Goal: Task Accomplishment & Management: Manage account settings

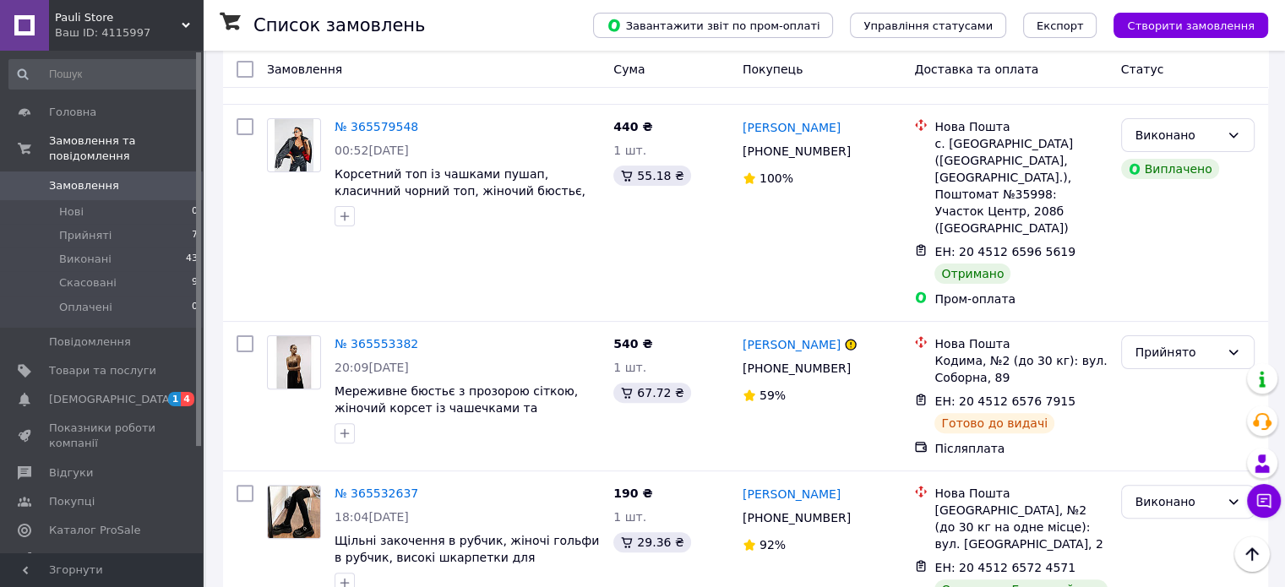
scroll to position [507, 0]
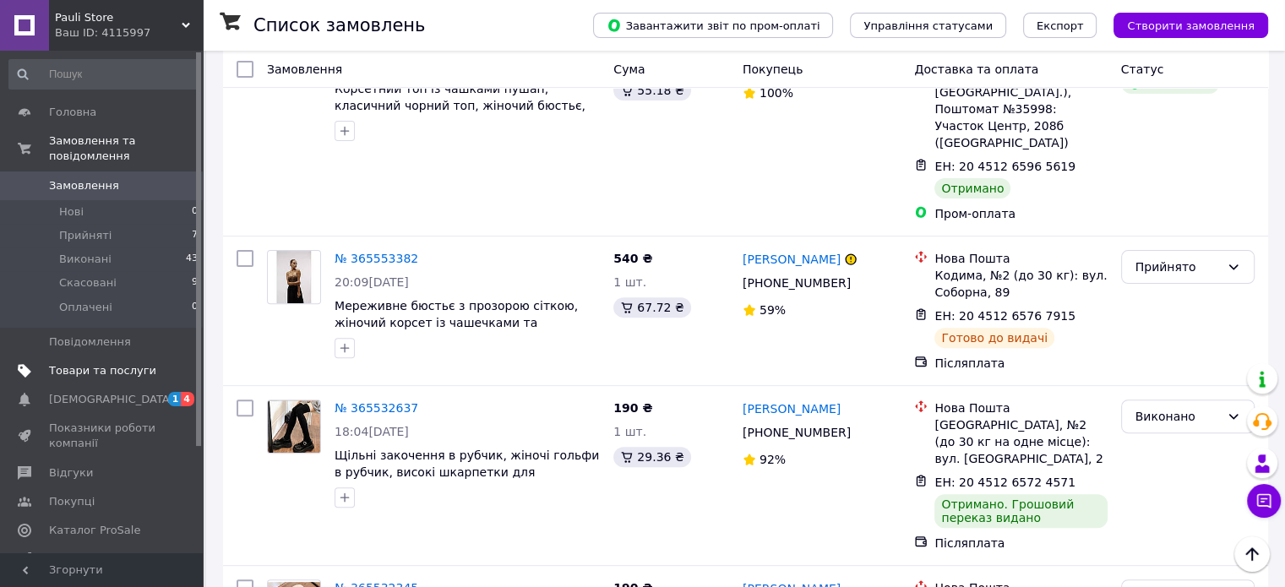
click at [93, 363] on span "Товари та послуги" at bounding box center [102, 370] width 107 height 15
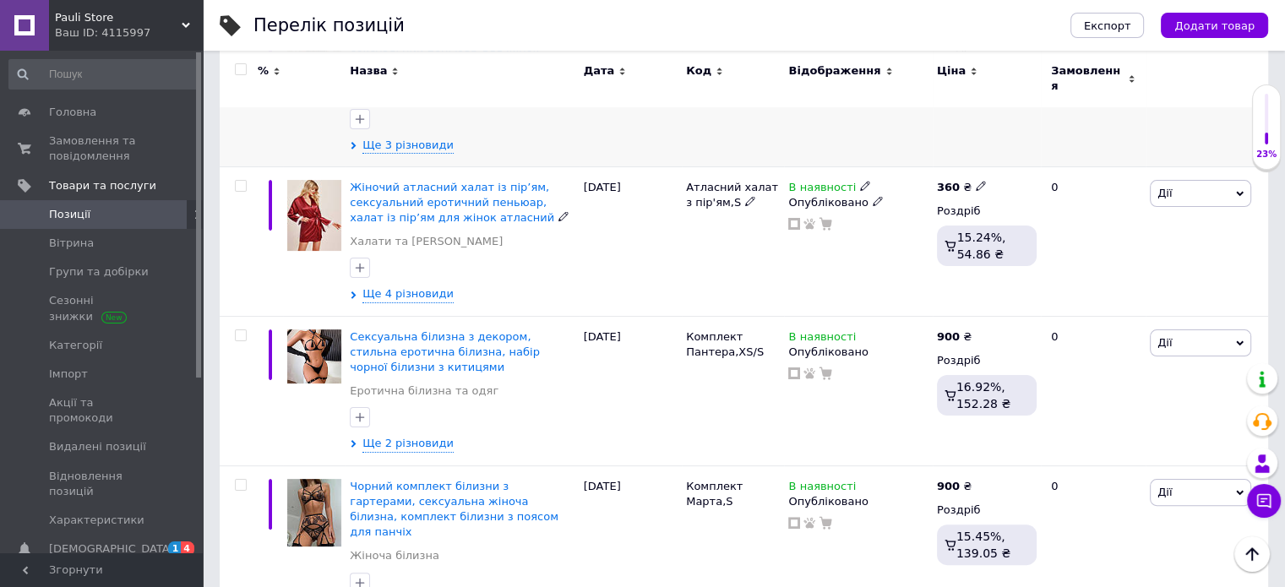
scroll to position [338, 0]
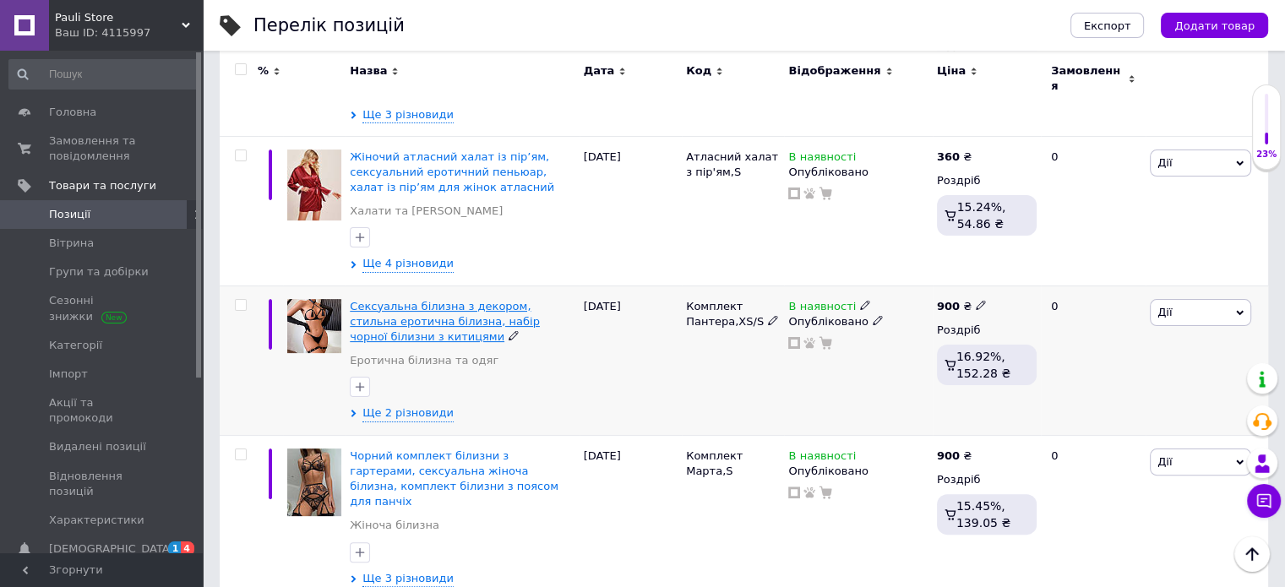
click at [396, 300] on span "Cексуальна білизна з декором, стильна еротична білизна, набір чорної білизни з …" at bounding box center [445, 321] width 190 height 43
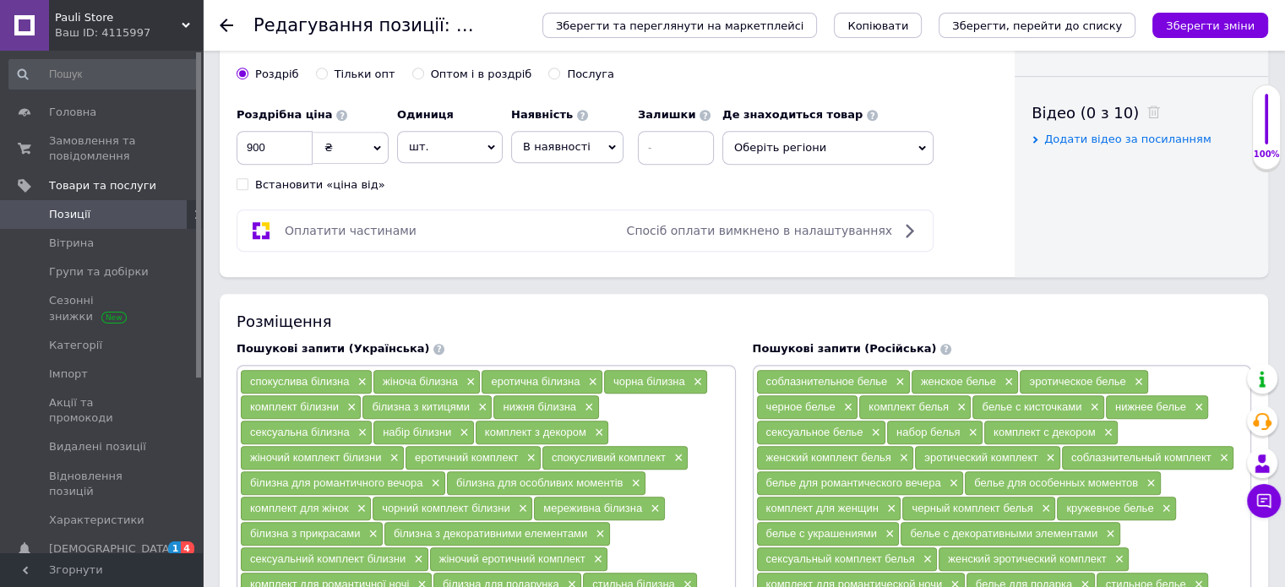
scroll to position [760, 0]
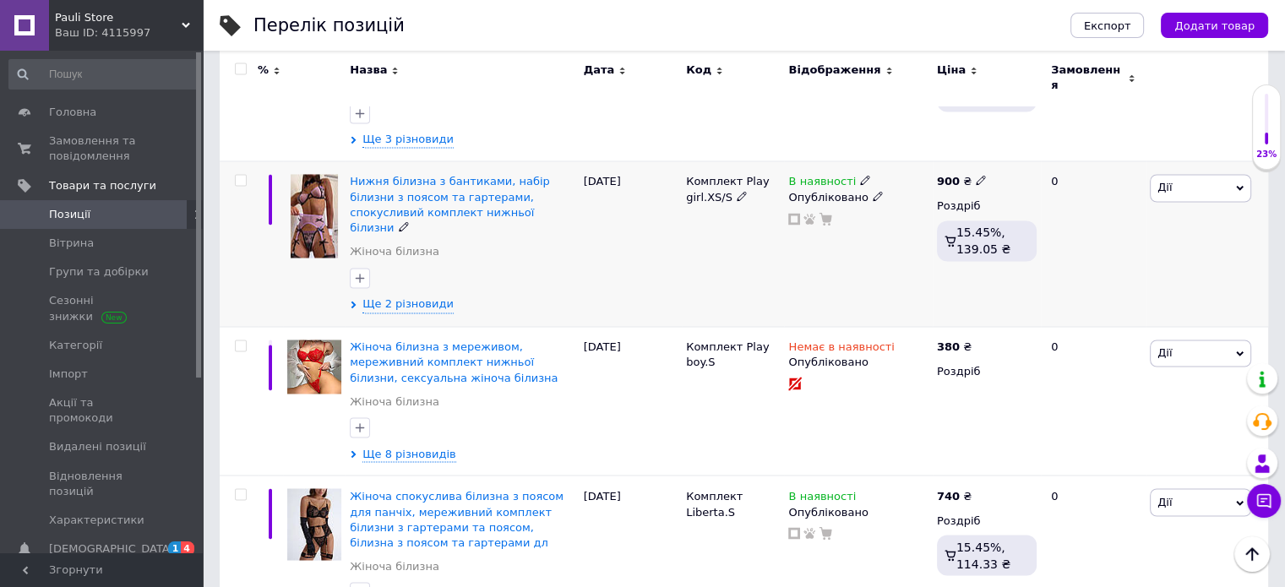
scroll to position [2856, 0]
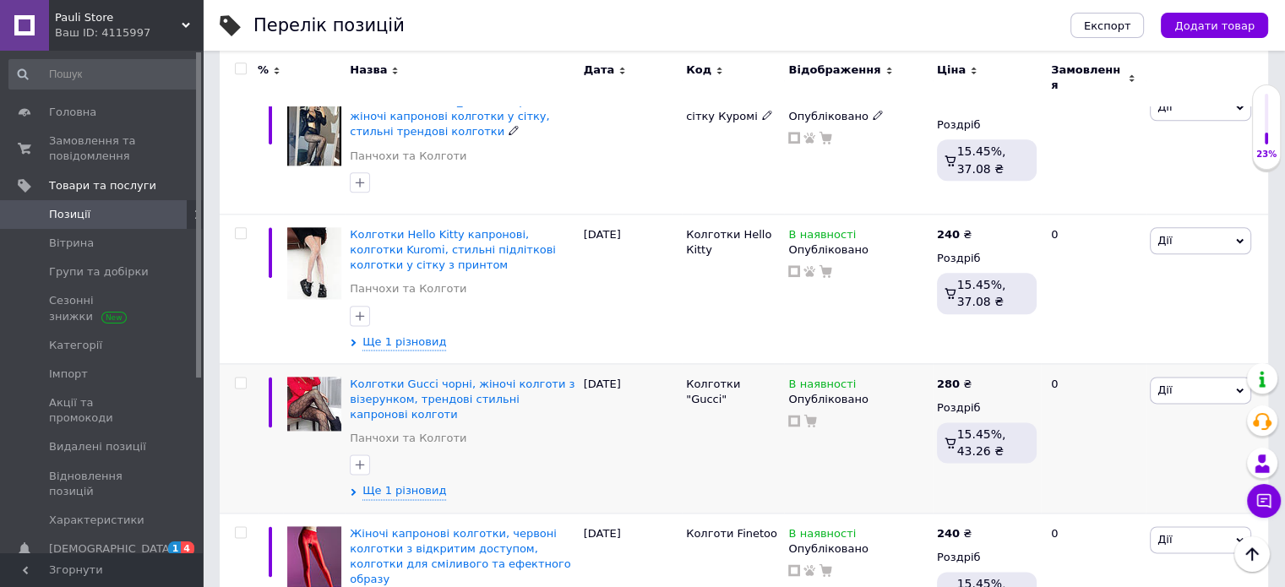
scroll to position [2155, 0]
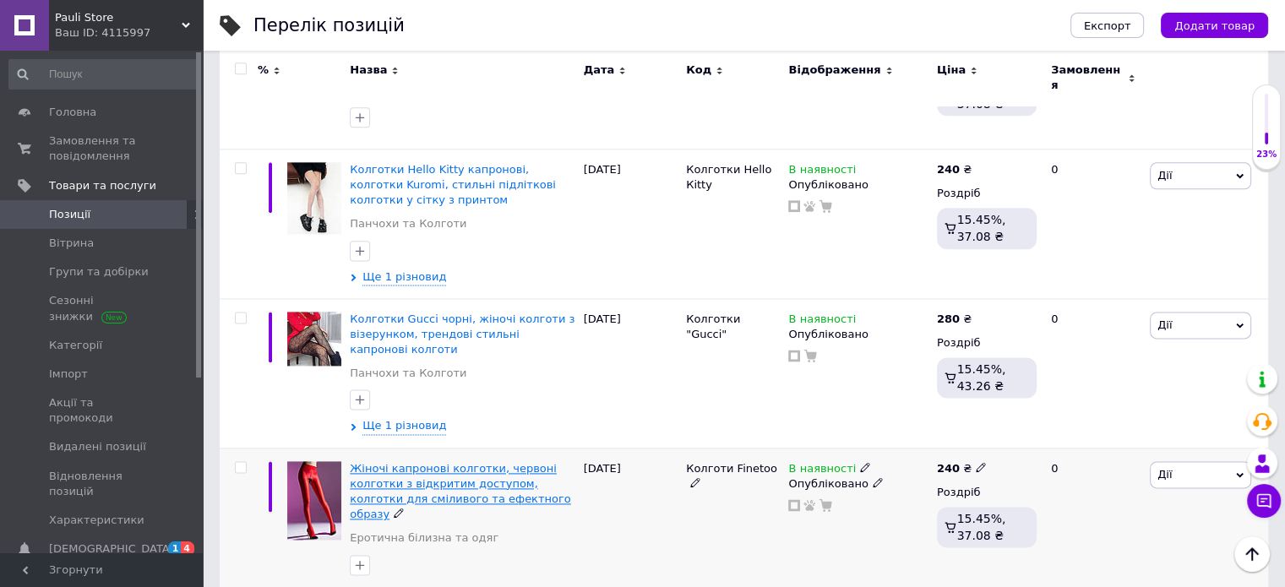
click at [442, 462] on span "Жіночі капронові колготки, червоні колготки з відкритим доступом, колготки для …" at bounding box center [460, 491] width 221 height 59
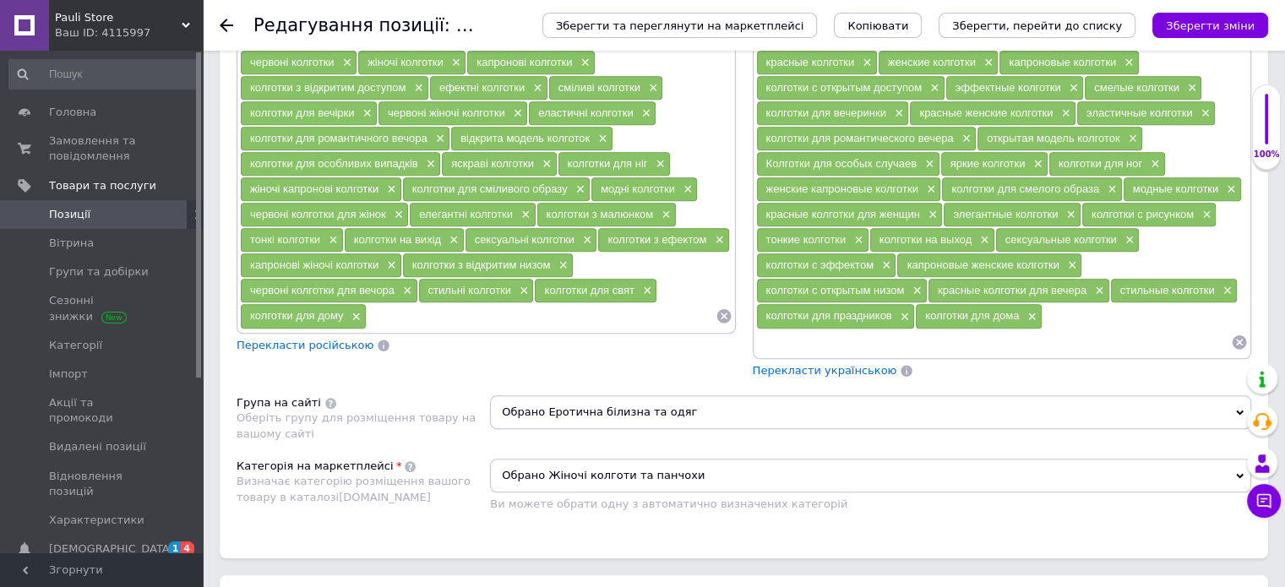
scroll to position [1183, 0]
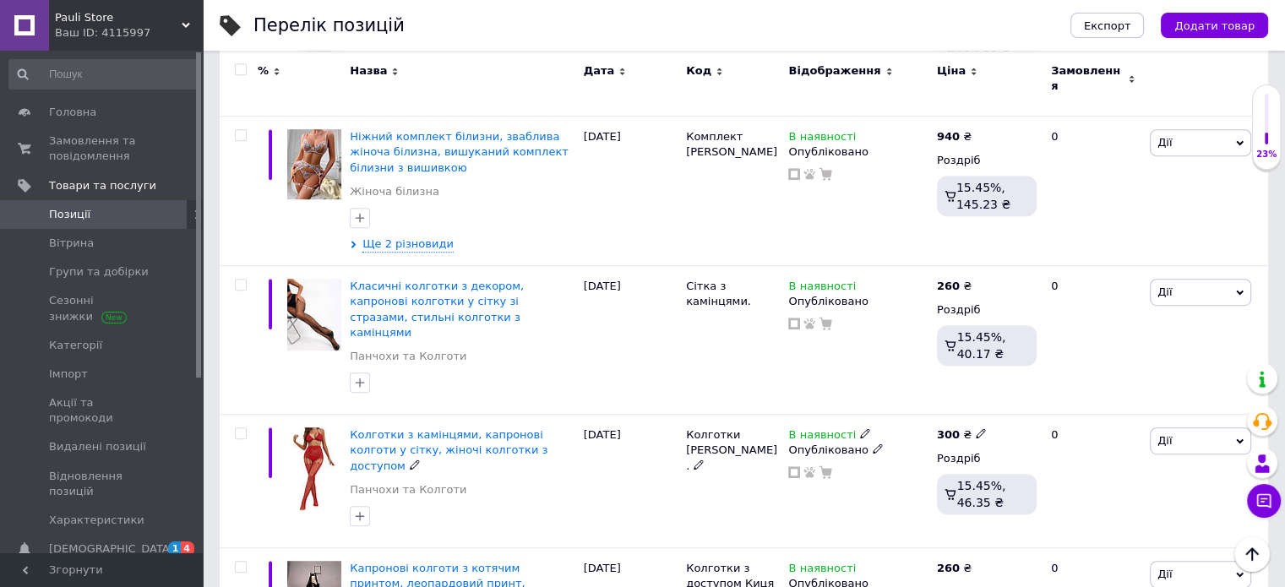
scroll to position [929, 0]
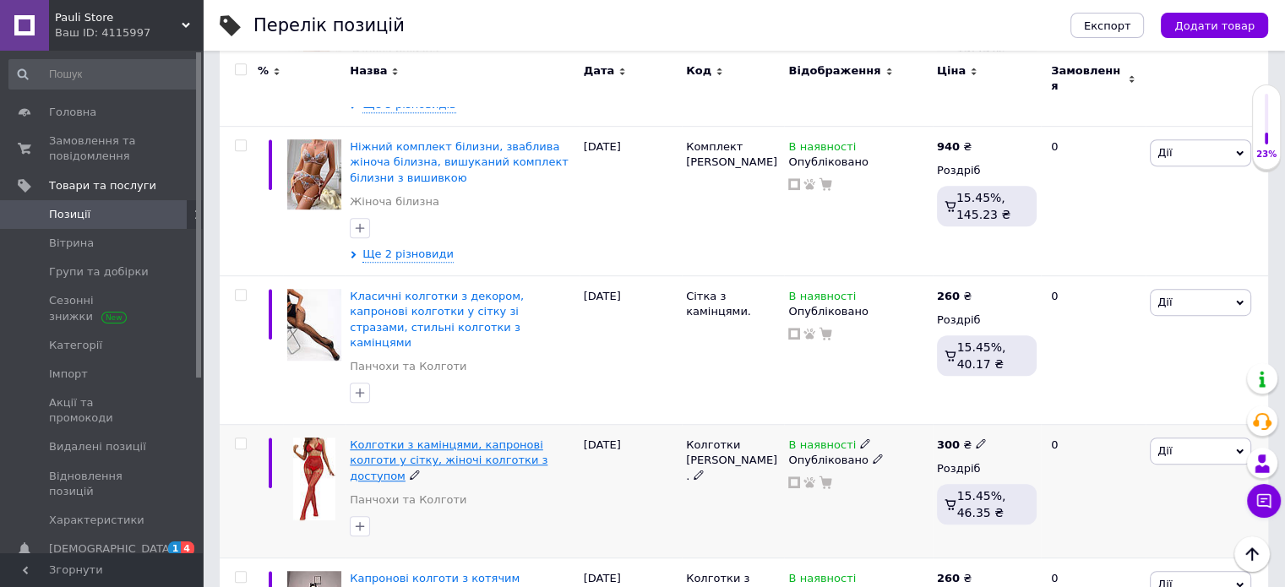
click at [391, 438] on span "Колготки з камінцями, капронові колготи у сітку, жіночі колготки з доступом" at bounding box center [449, 459] width 198 height 43
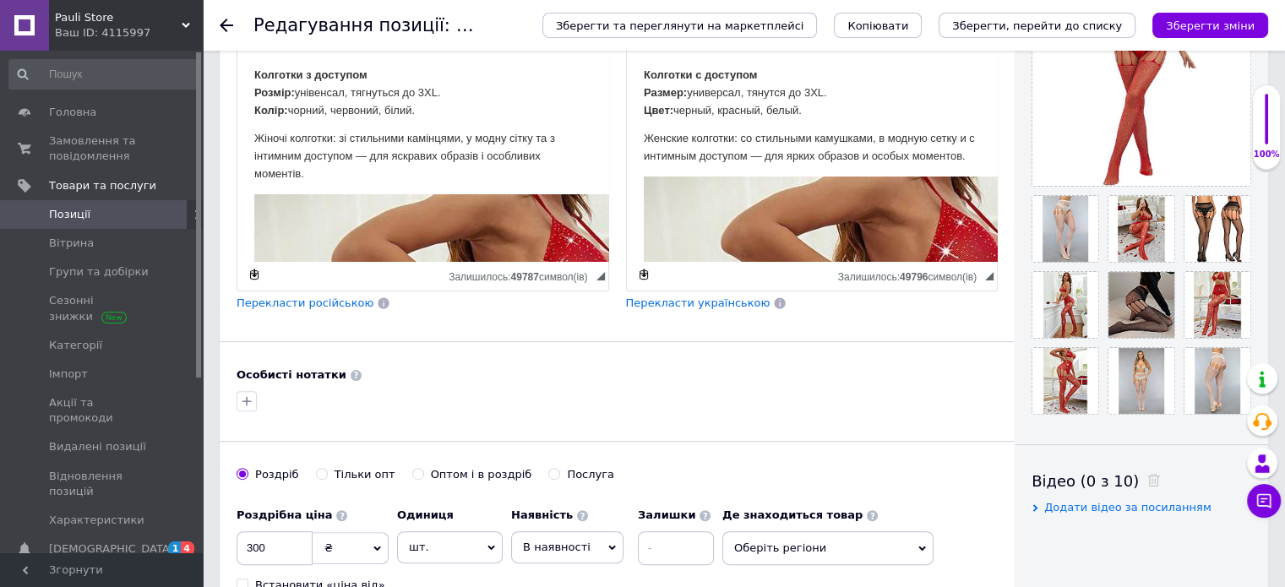
scroll to position [422, 0]
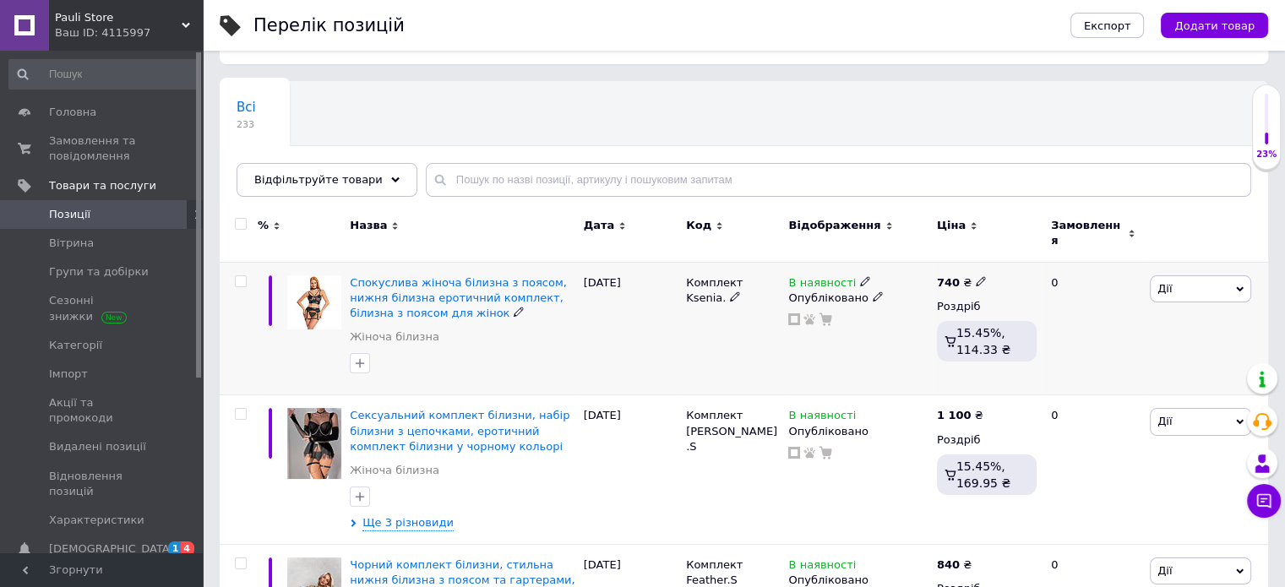
scroll to position [84, 0]
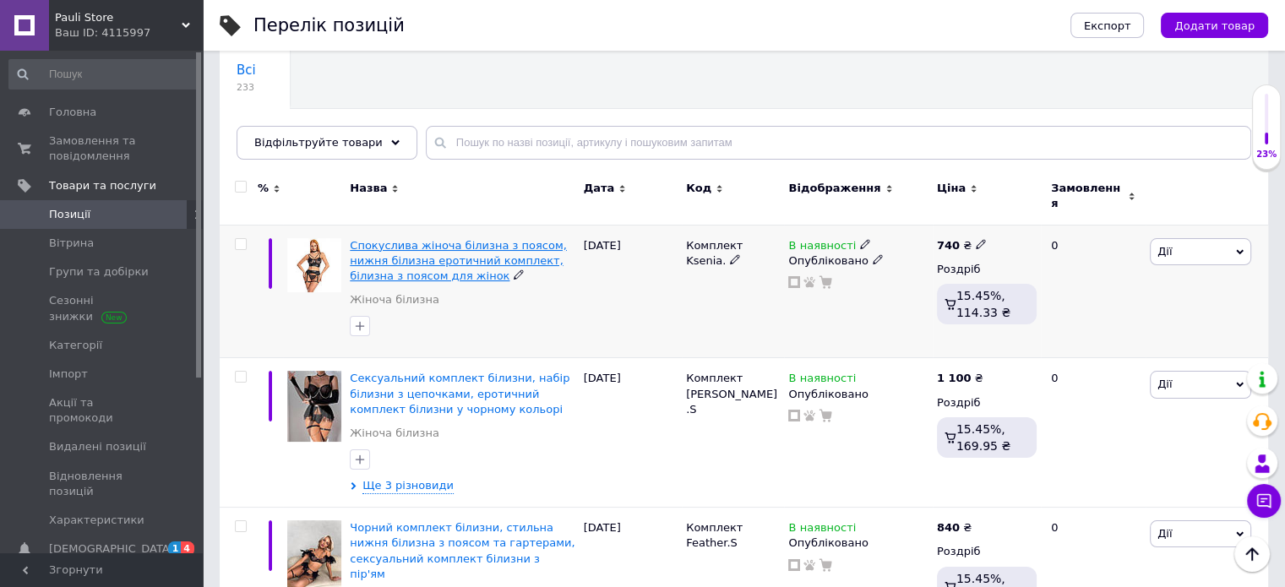
click at [395, 244] on span "Спокуслива жіноча білизна з поясом, нижня білизна еротичний комплект, білизна з…" at bounding box center [458, 260] width 217 height 43
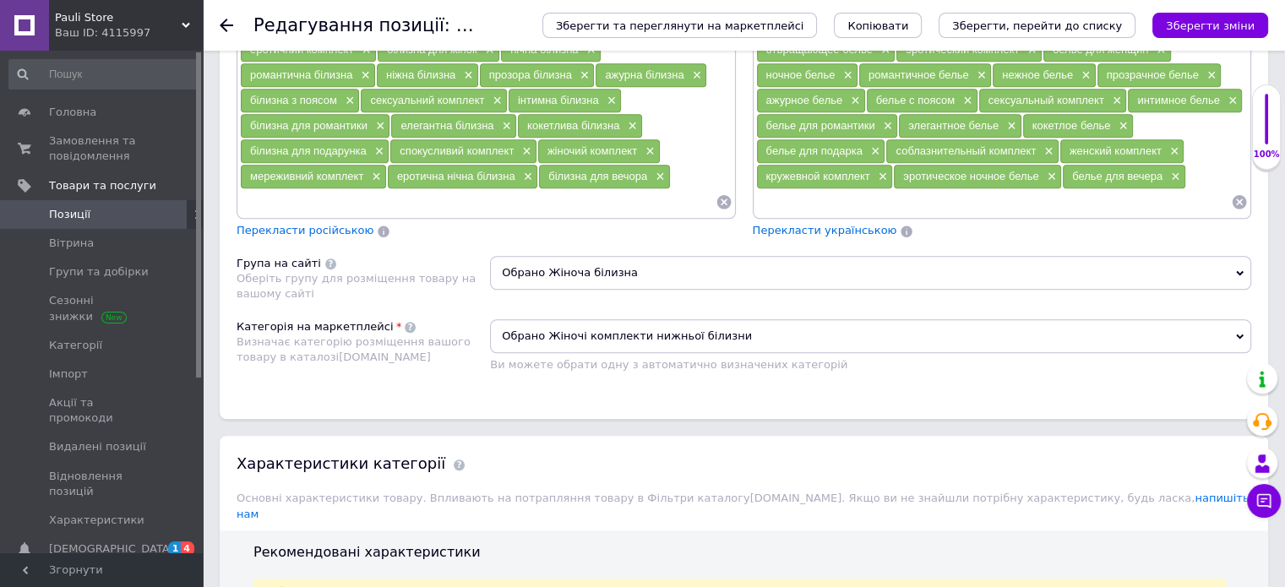
scroll to position [1267, 0]
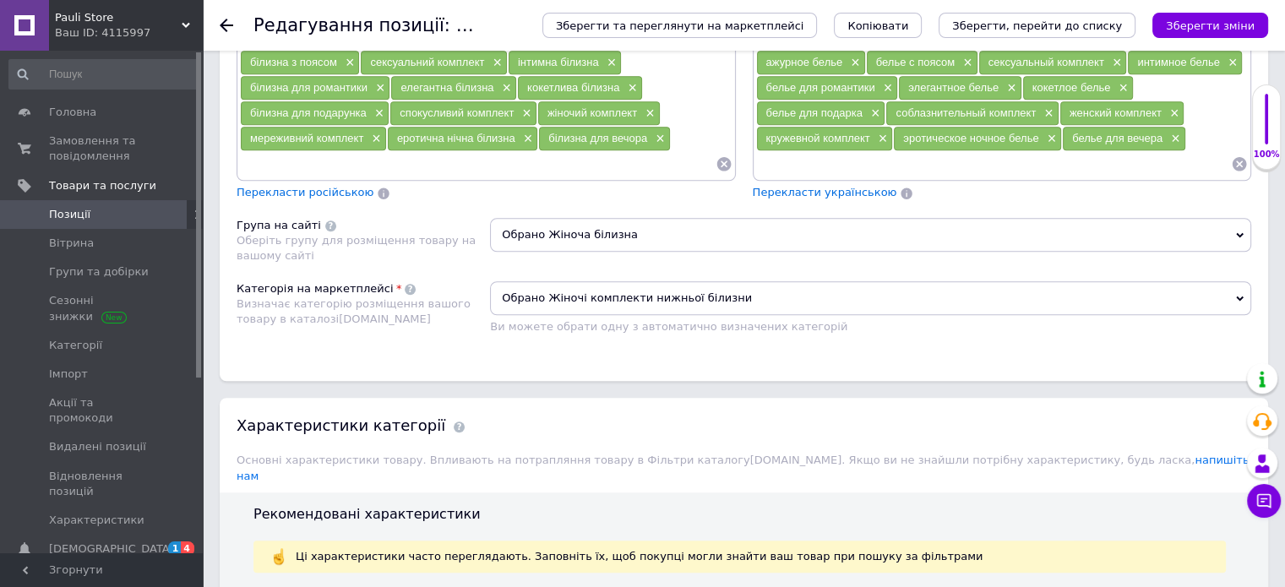
click at [595, 221] on span "Обрано Жіноча білизна" at bounding box center [870, 235] width 761 height 34
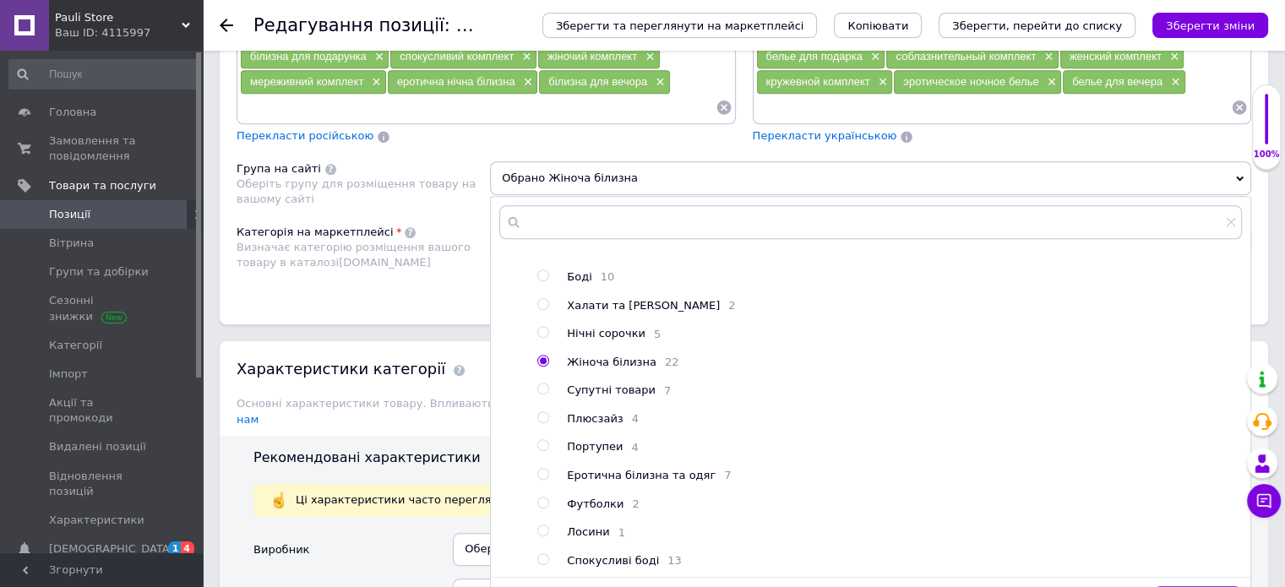
scroll to position [1352, 0]
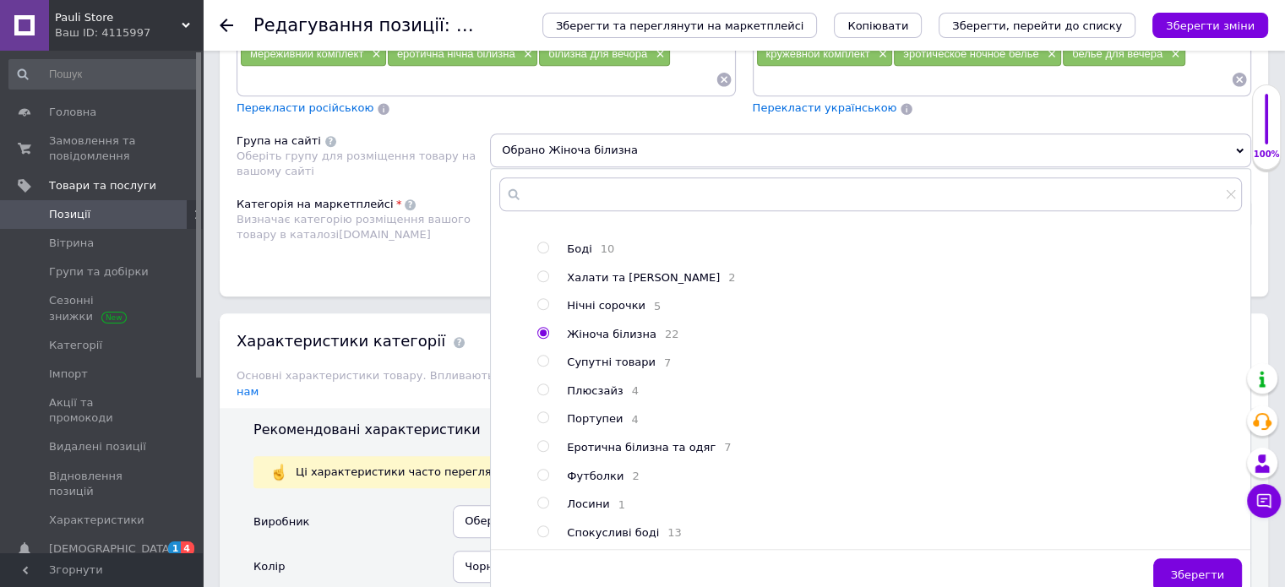
click at [542, 441] on input "radio" at bounding box center [542, 446] width 11 height 11
radio input "true"
radio input "false"
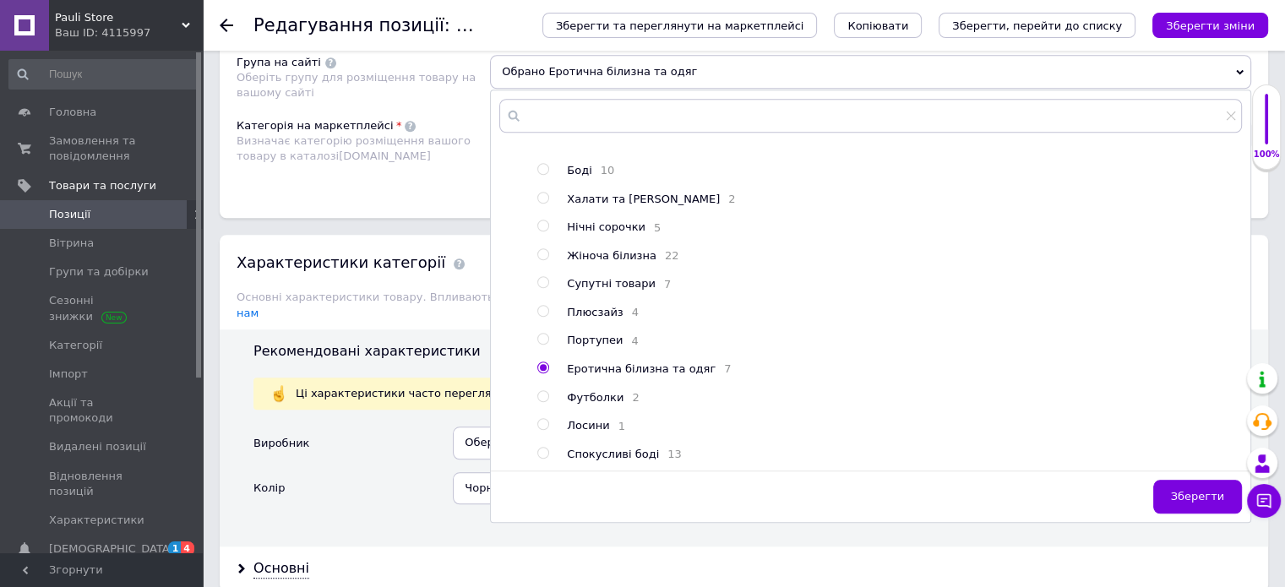
scroll to position [1521, 0]
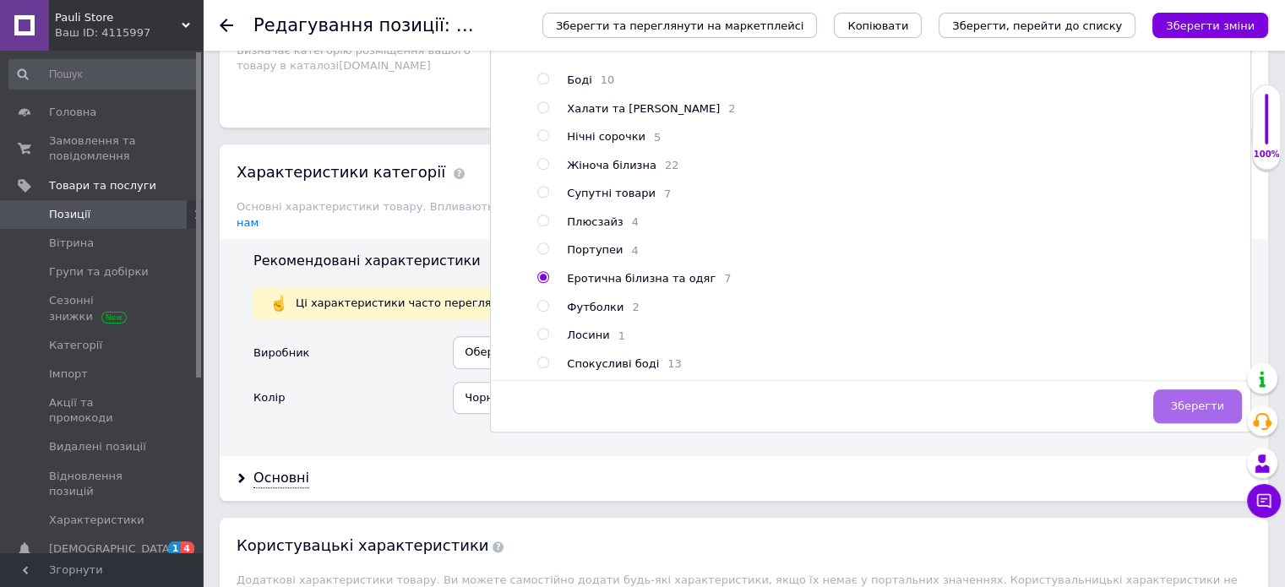
click at [1220, 400] on span "Зберегти" at bounding box center [1197, 406] width 53 height 13
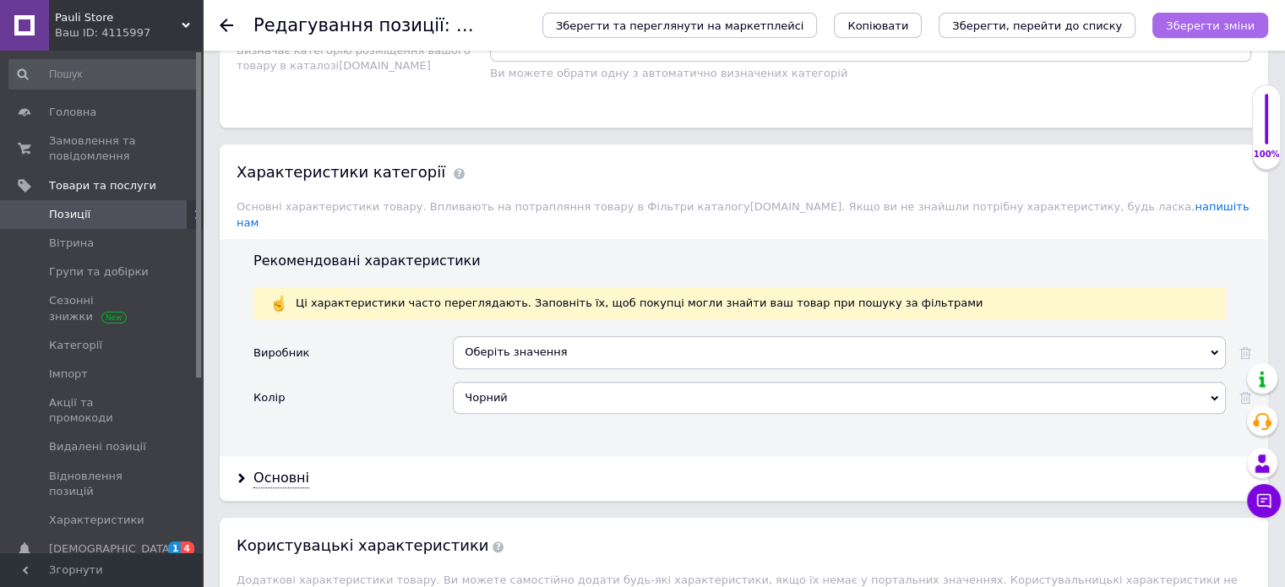
click at [1245, 27] on icon "Зберегти зміни" at bounding box center [1210, 25] width 89 height 13
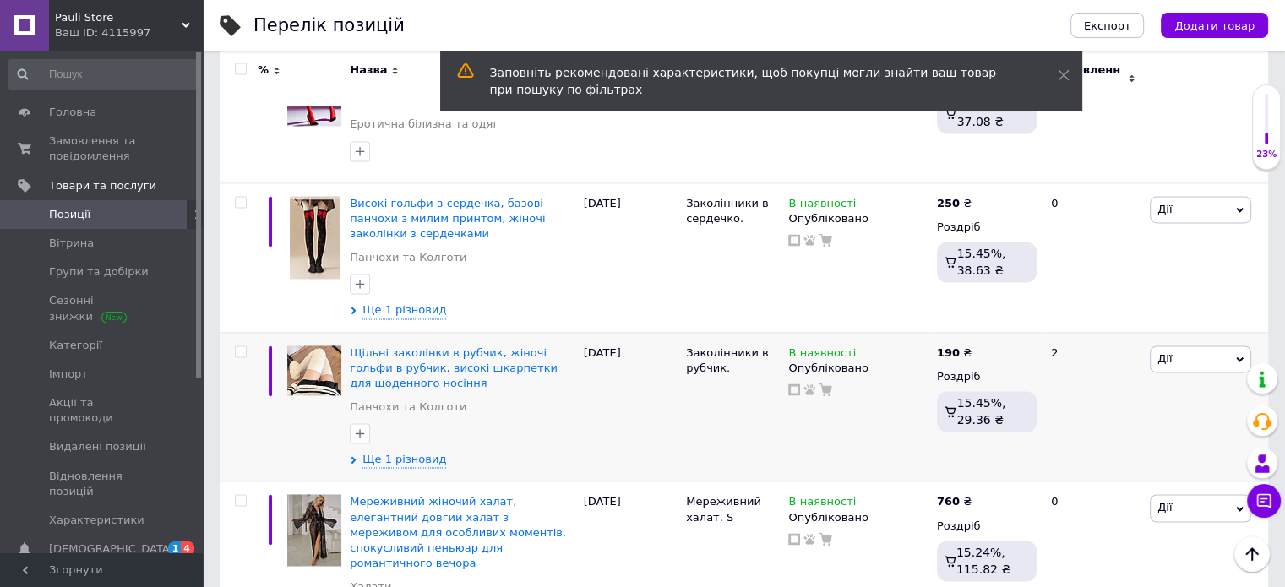
scroll to position [2578, 0]
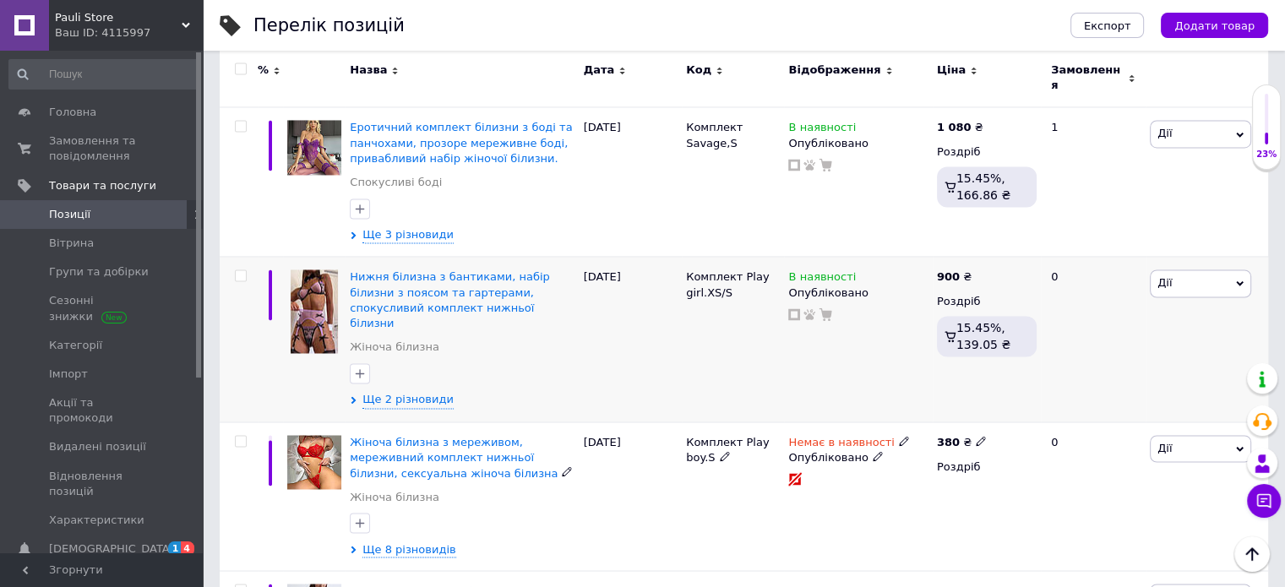
scroll to position [2856, 0]
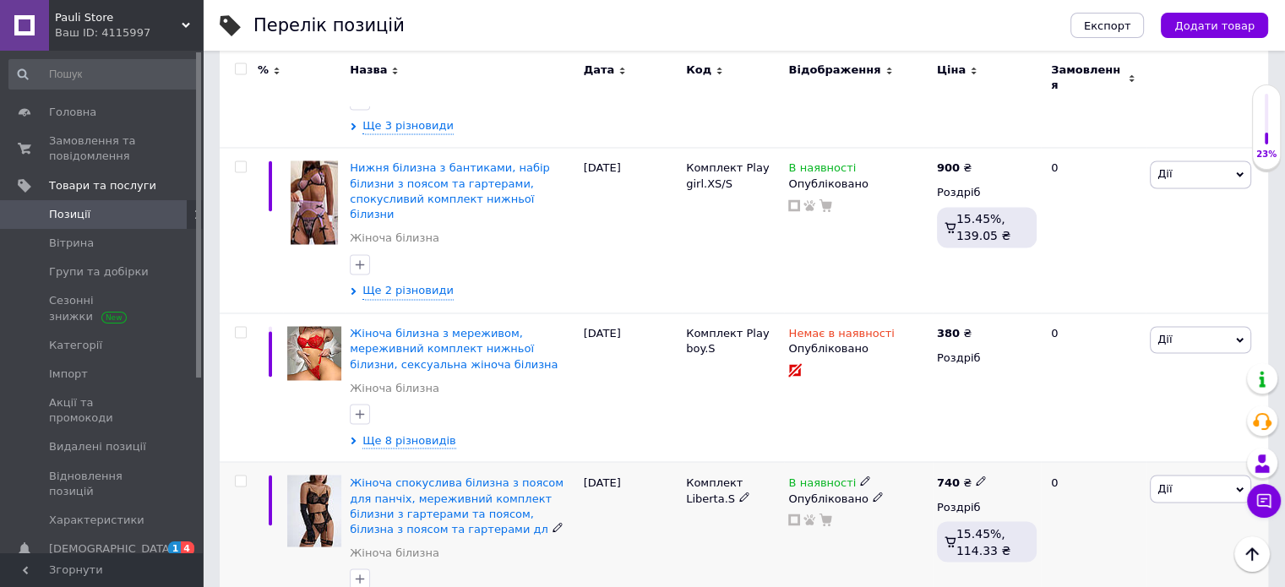
click at [301, 475] on img at bounding box center [314, 511] width 54 height 72
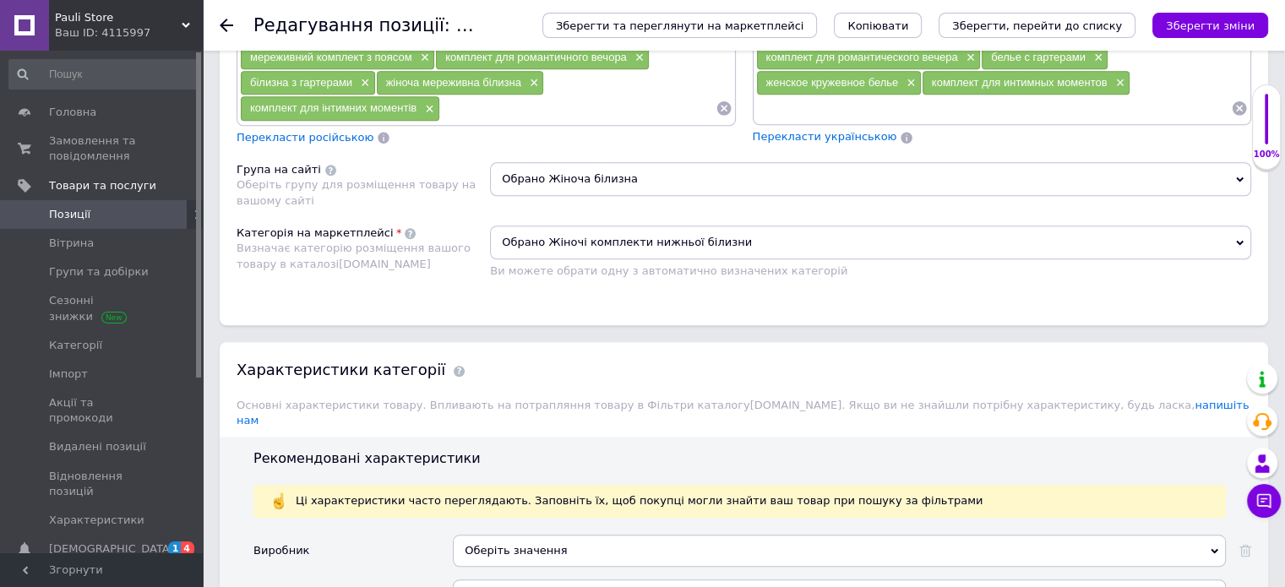
scroll to position [1352, 0]
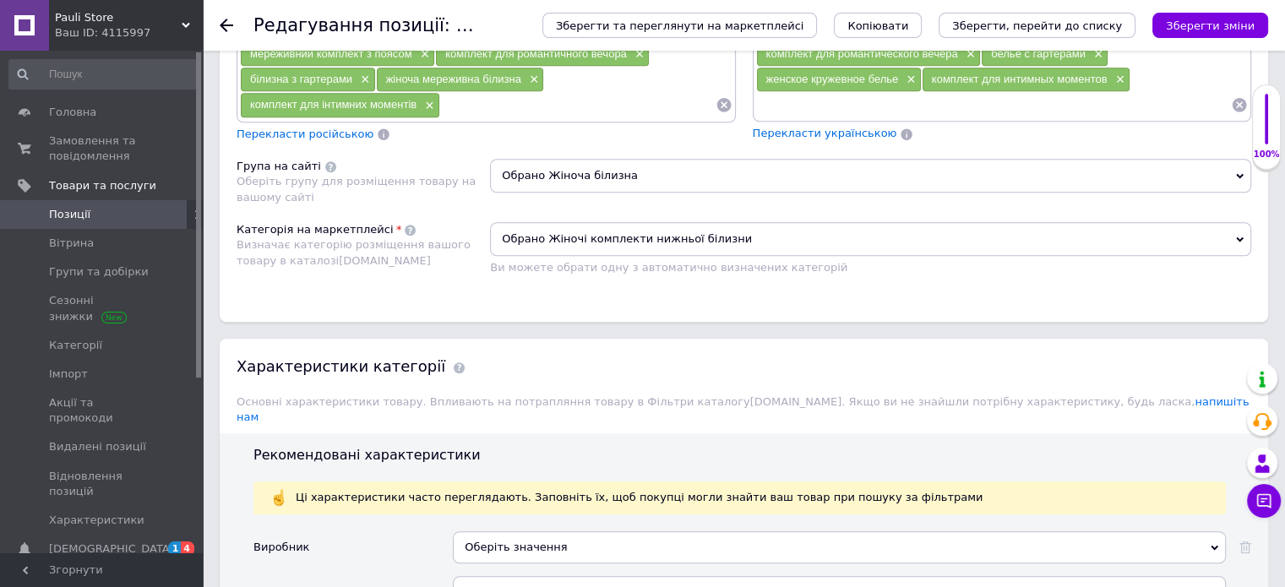
click at [610, 166] on span "Обрано Жіноча білизна" at bounding box center [870, 176] width 761 height 34
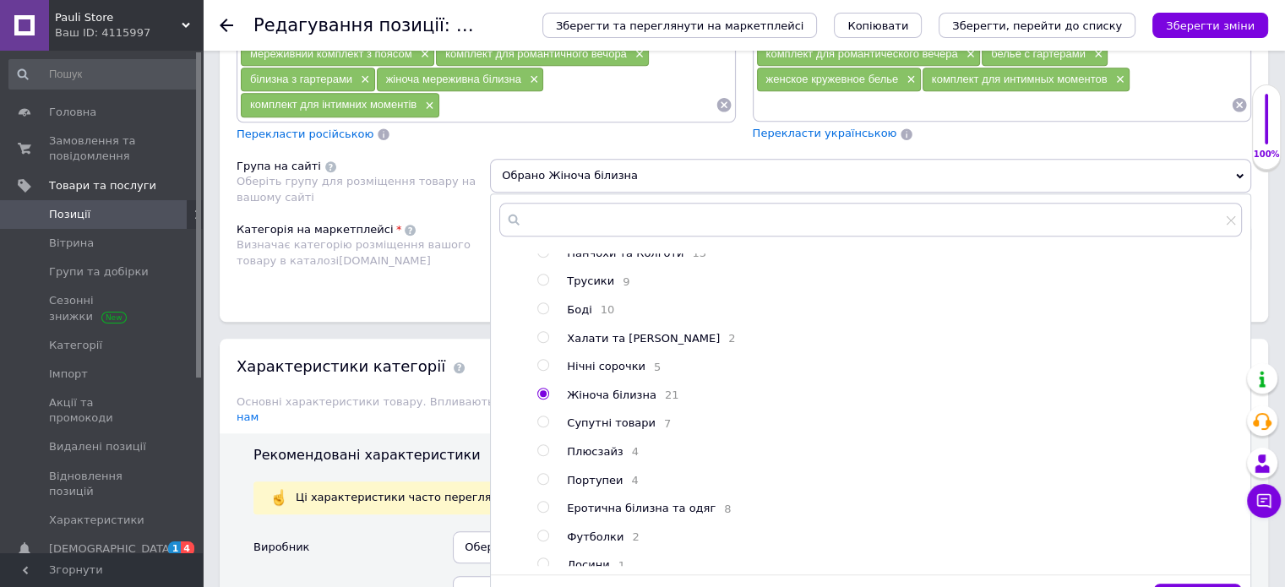
scroll to position [253, 0]
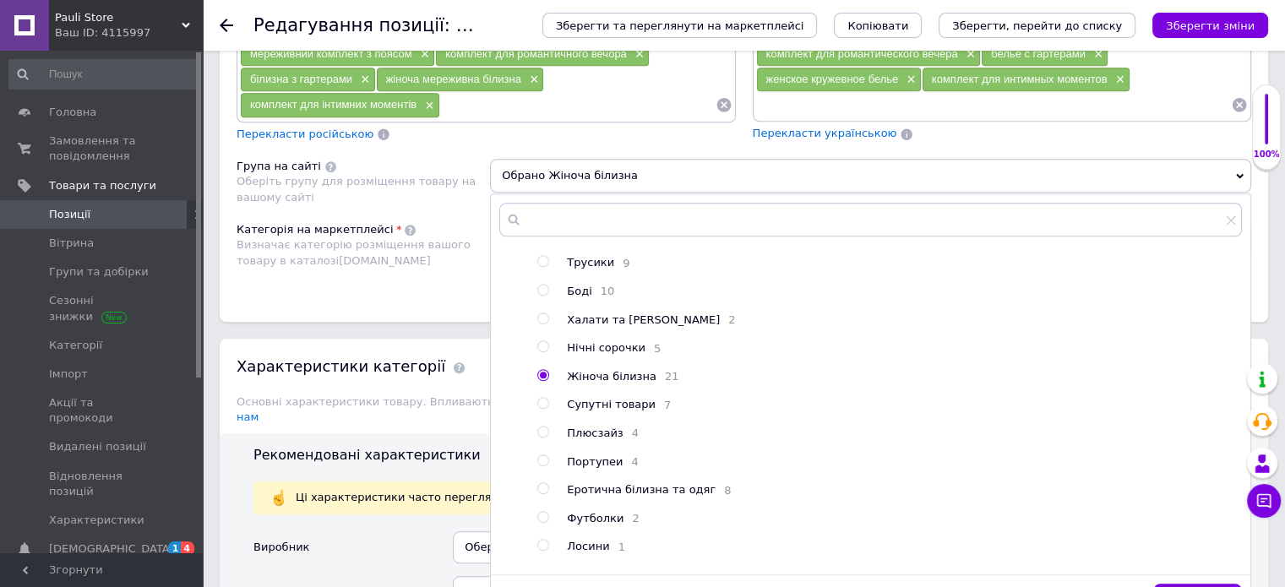
click at [541, 494] on input "radio" at bounding box center [542, 488] width 11 height 11
radio input "true"
radio input "false"
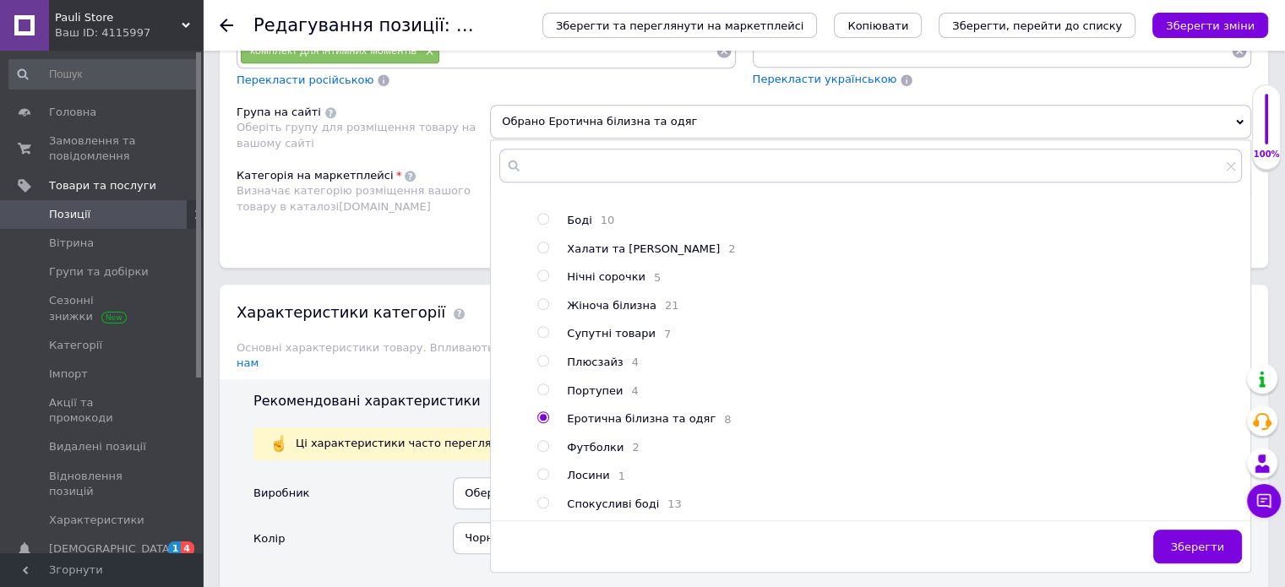
scroll to position [1436, 0]
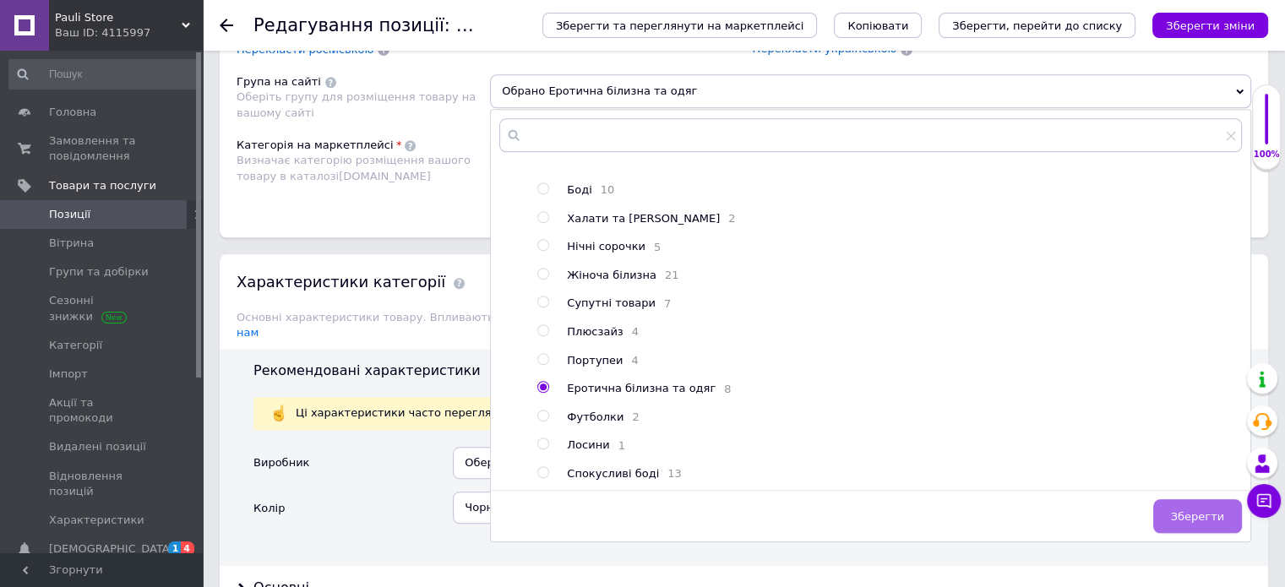
click at [1210, 510] on span "Зберегти" at bounding box center [1197, 516] width 53 height 13
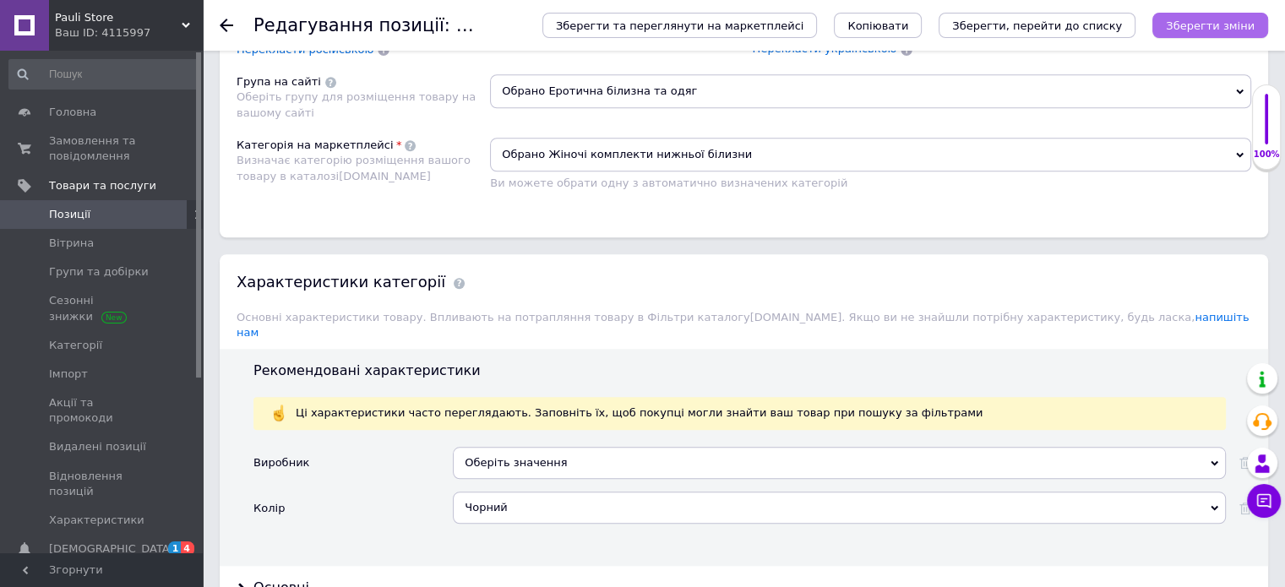
click at [1193, 26] on icon "Зберегти зміни" at bounding box center [1210, 25] width 89 height 13
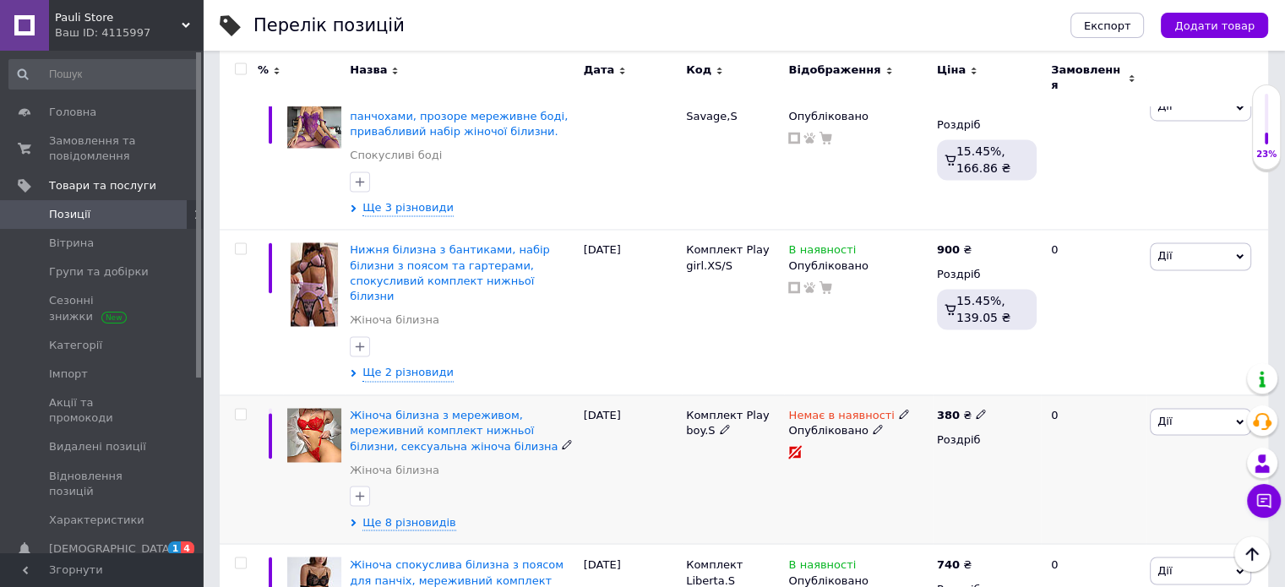
scroll to position [2602, 0]
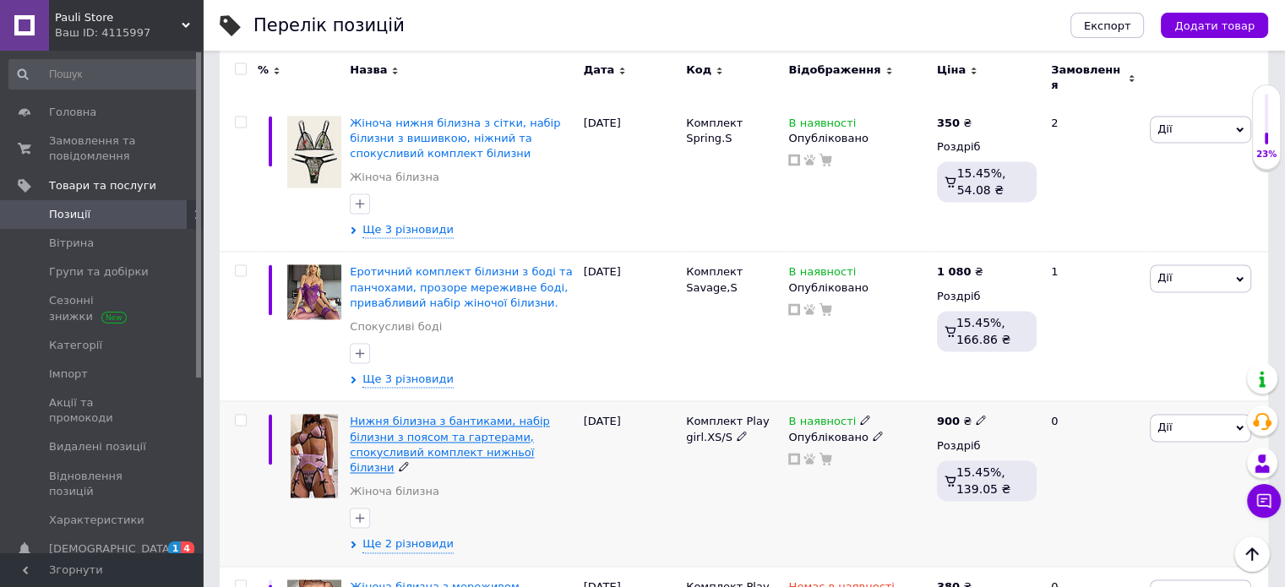
click at [423, 415] on span "Нижня білизна з бантиками, набір білизни з поясом та гартерами, спокусливий ком…" at bounding box center [450, 444] width 200 height 59
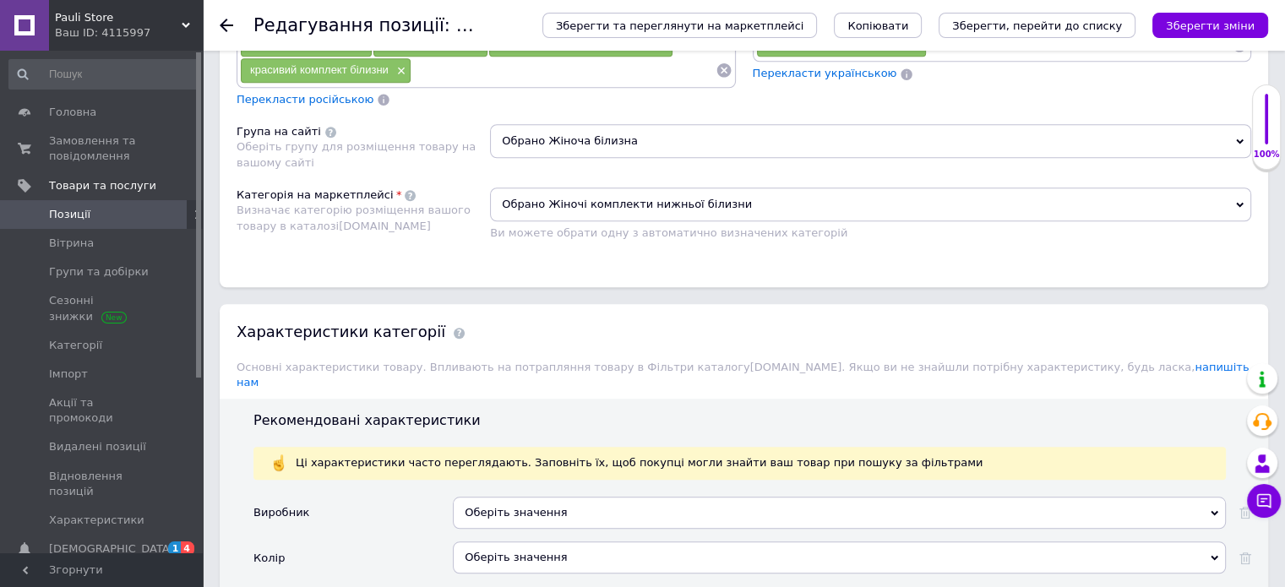
scroll to position [1436, 0]
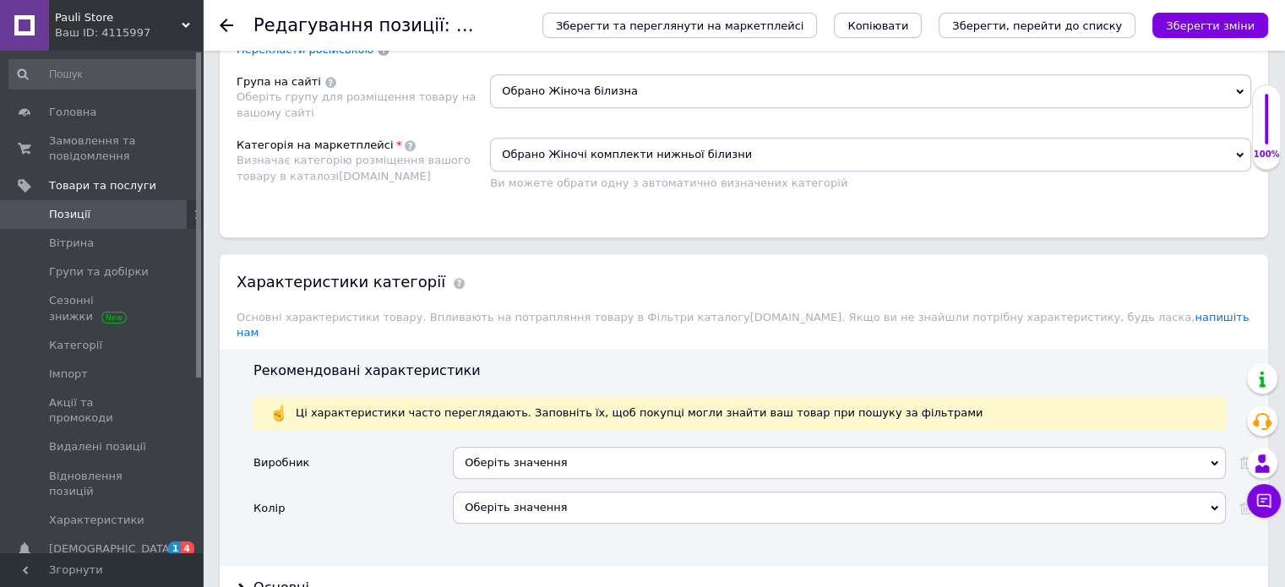
click at [553, 84] on span "Обрано Жіноча білизна" at bounding box center [870, 91] width 761 height 34
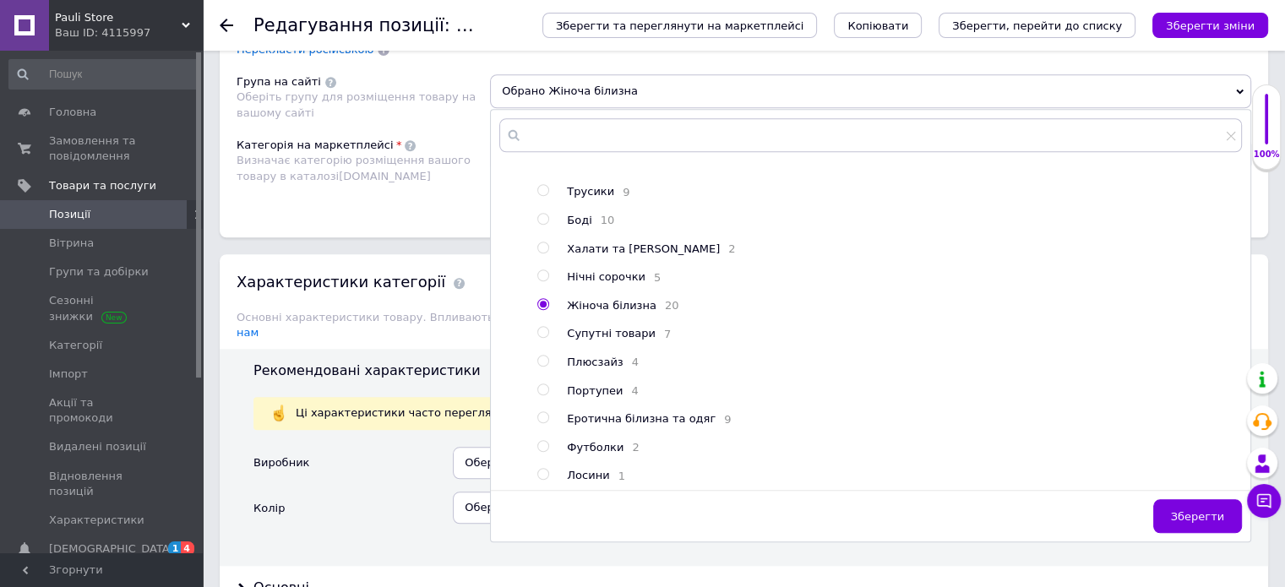
scroll to position [253, 0]
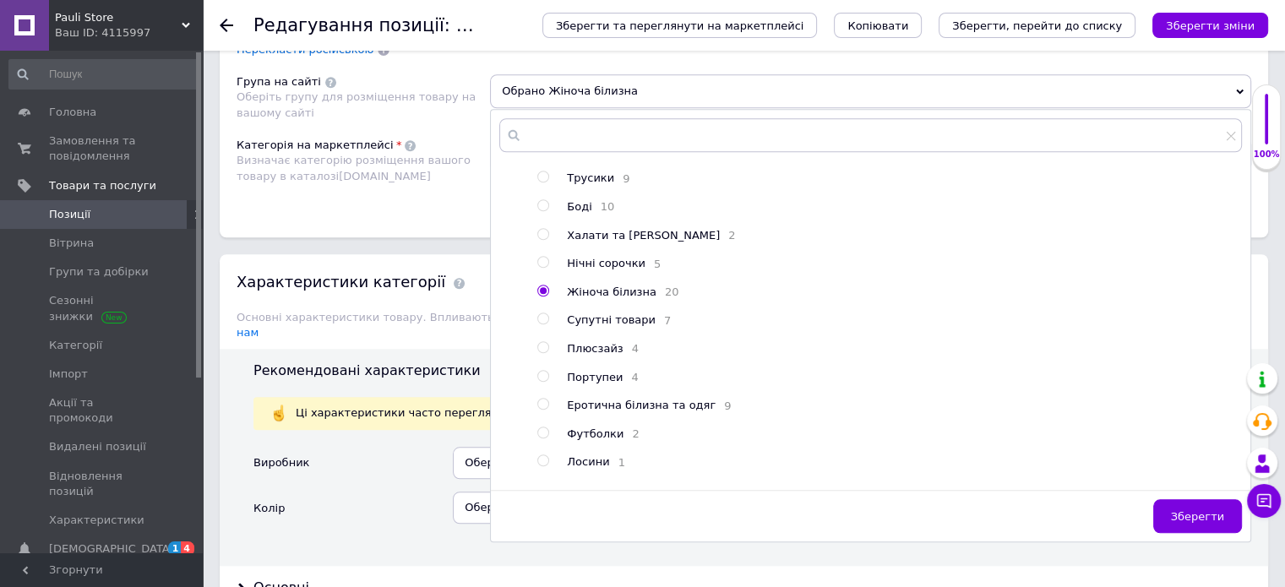
click at [546, 410] on input "radio" at bounding box center [542, 404] width 11 height 11
radio input "true"
radio input "false"
click at [1185, 510] on span "Зберегти" at bounding box center [1197, 516] width 53 height 13
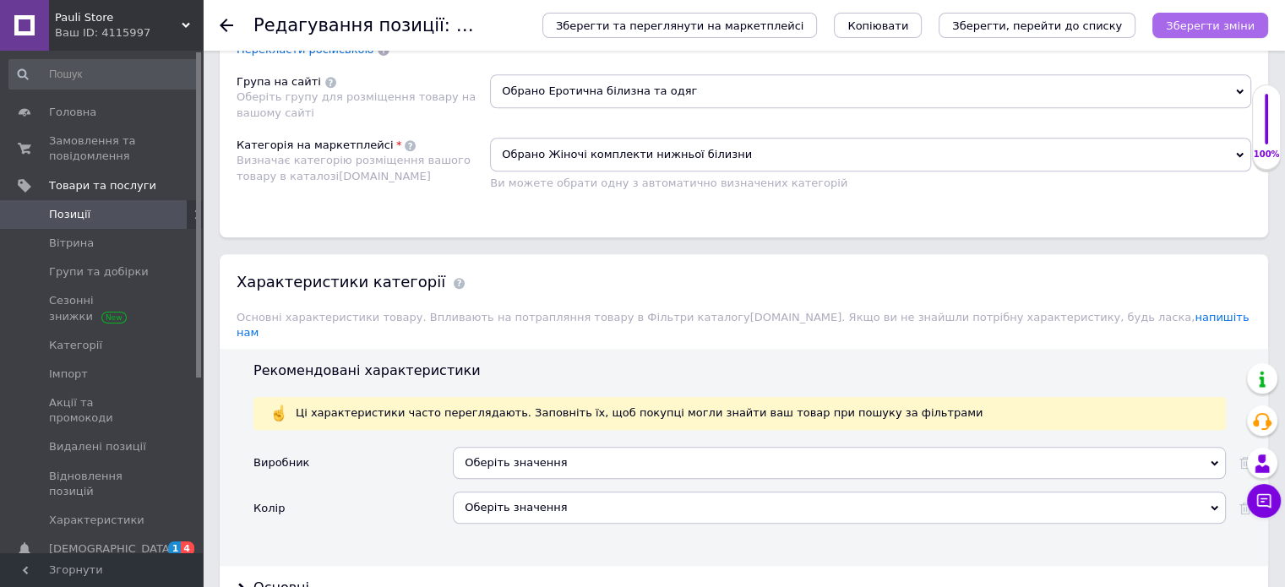
click at [1220, 23] on icon "Зберегти зміни" at bounding box center [1210, 25] width 89 height 13
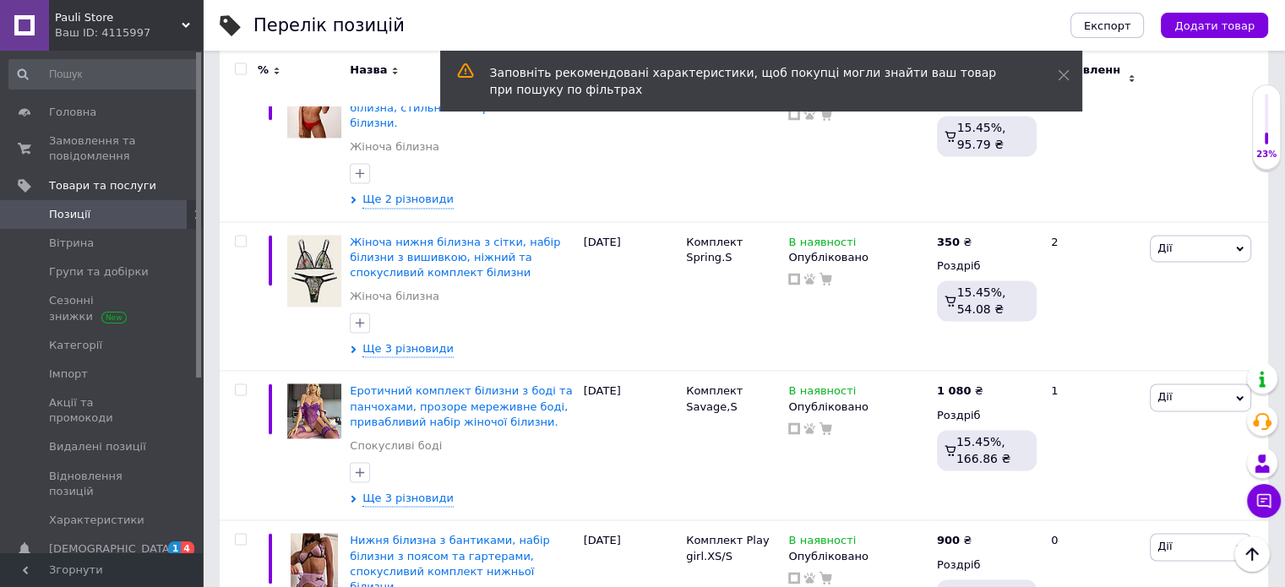
scroll to position [2535, 0]
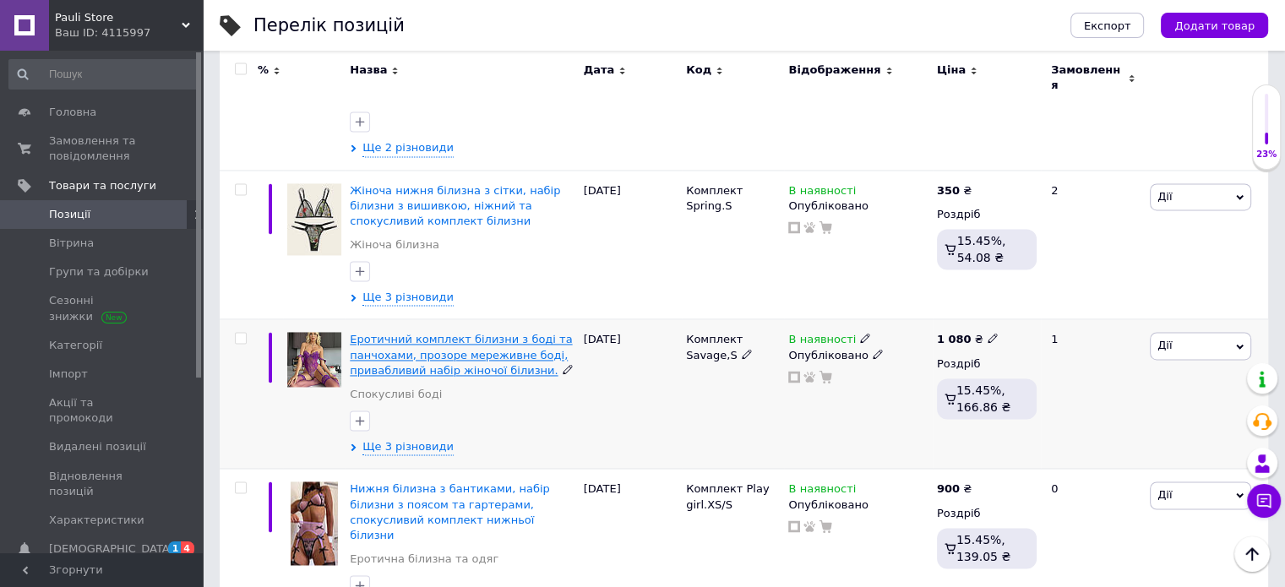
click at [410, 333] on span "Еротичний комплект білизни з боді та панчохами, прозоре мереживне боді, привабл…" at bounding box center [461, 354] width 222 height 43
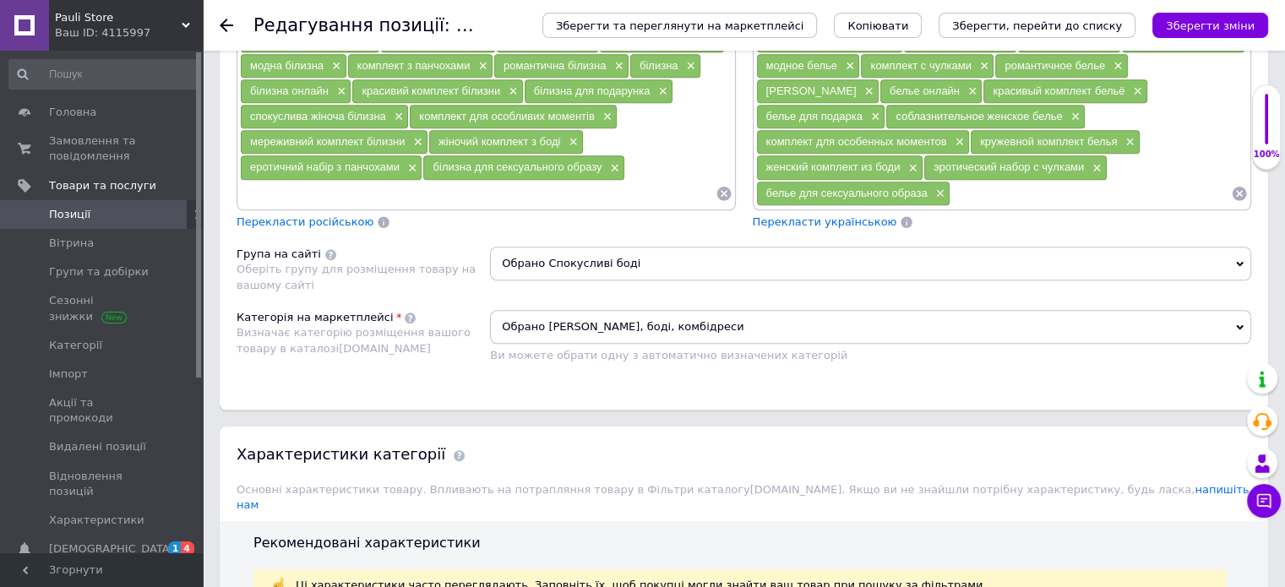
scroll to position [1436, 0]
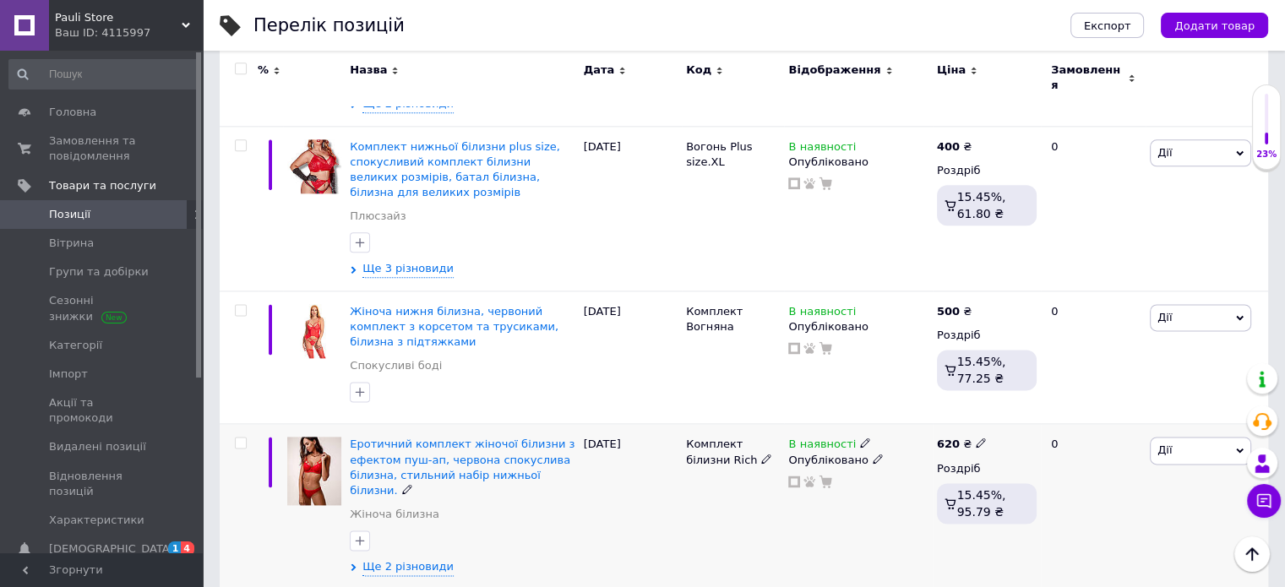
scroll to position [2112, 0]
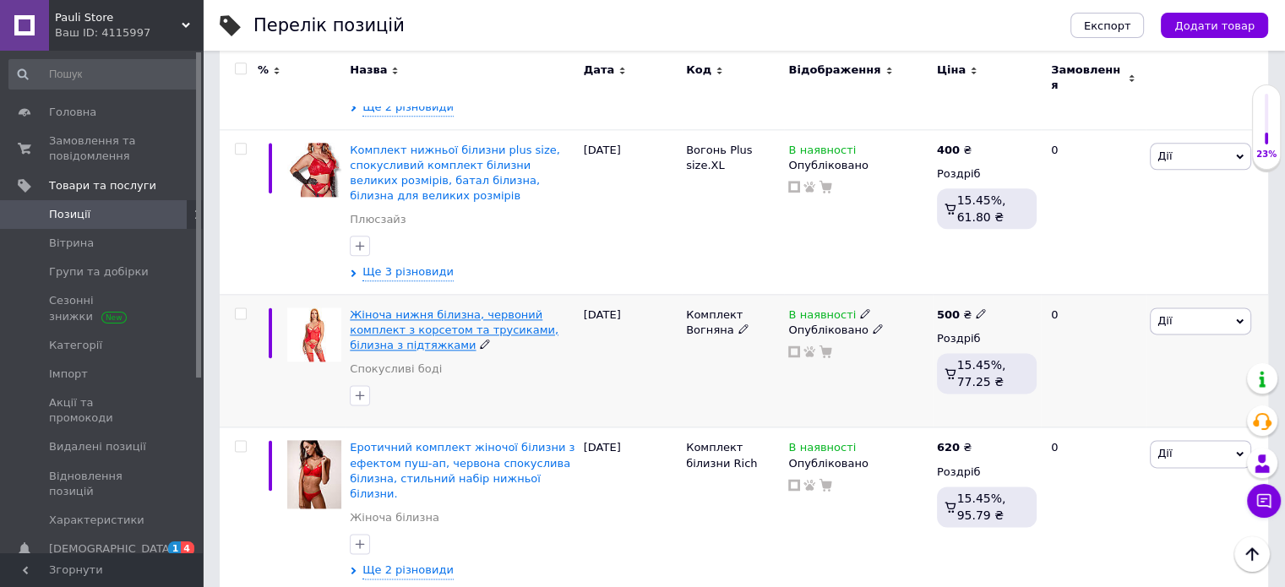
click at [464, 308] on span "Жіноча нижня білизна, червоний комплект з корсетом та трусиками, білизна з підт…" at bounding box center [454, 329] width 209 height 43
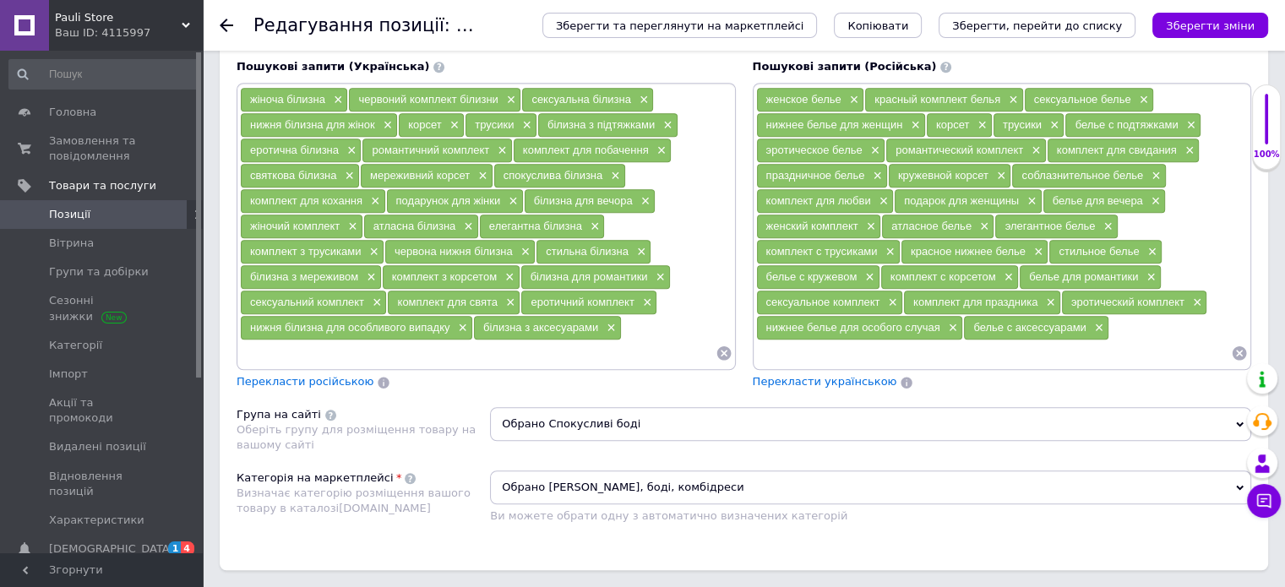
scroll to position [1183, 0]
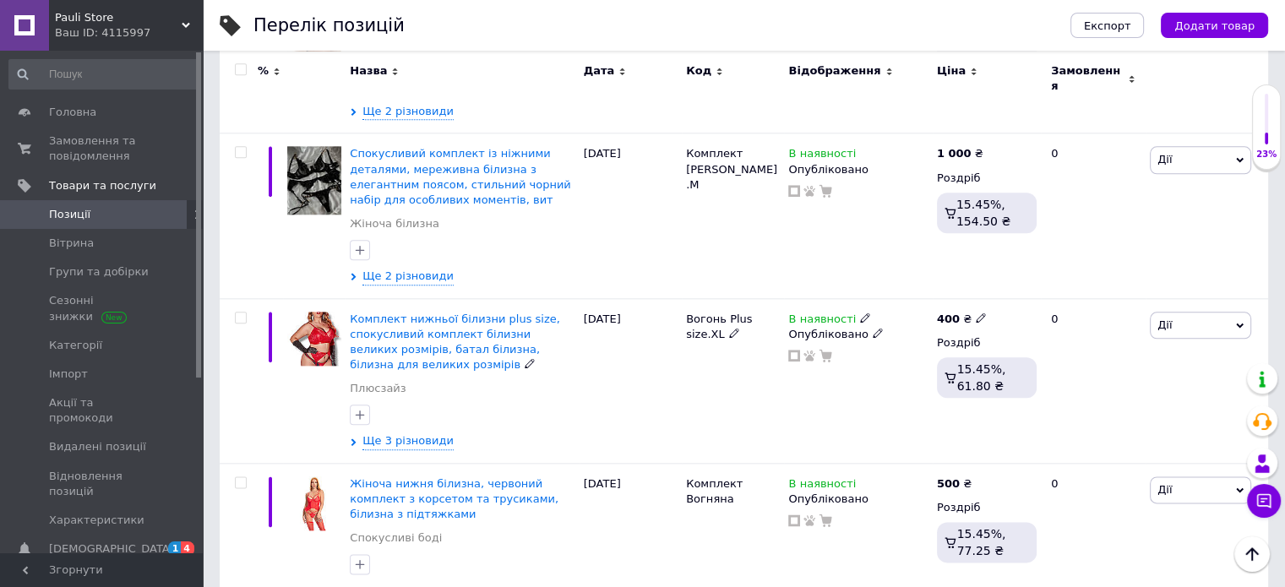
scroll to position [1774, 0]
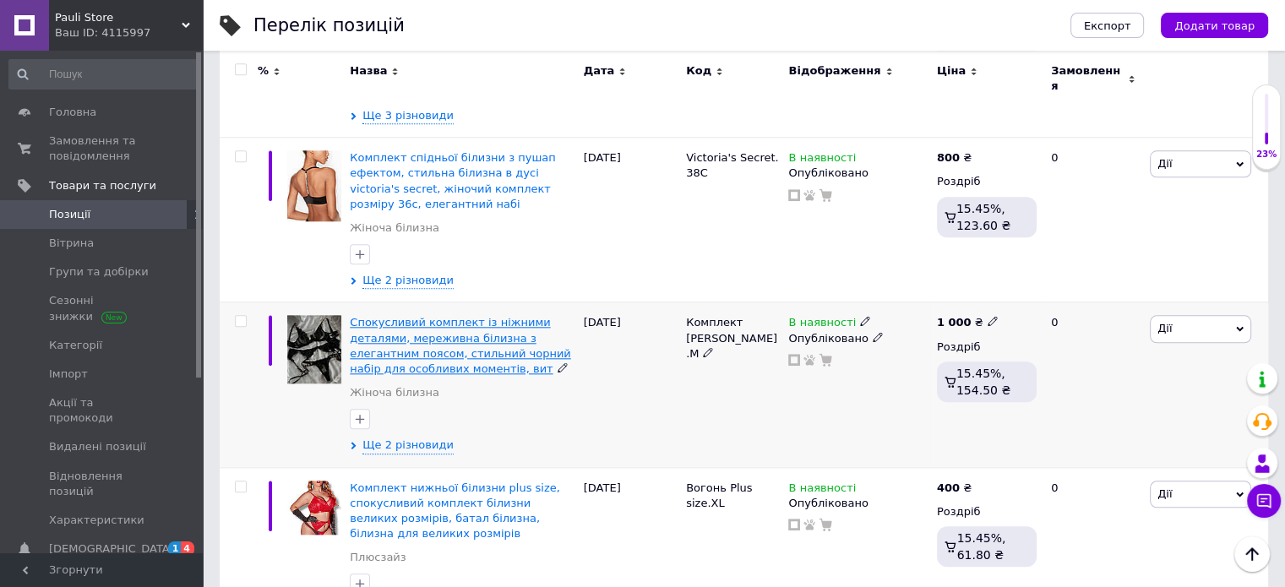
click at [402, 316] on span "Спокусливий комплект із ніжними деталями, мереживна білизна з елегантним поясом…" at bounding box center [460, 345] width 221 height 59
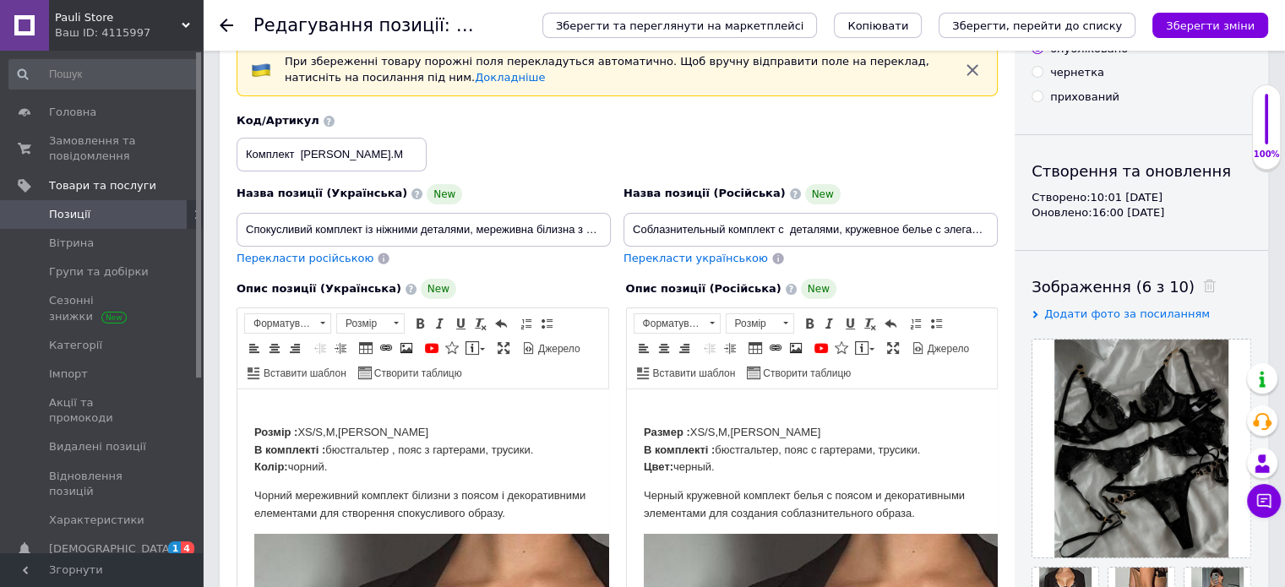
scroll to position [253, 0]
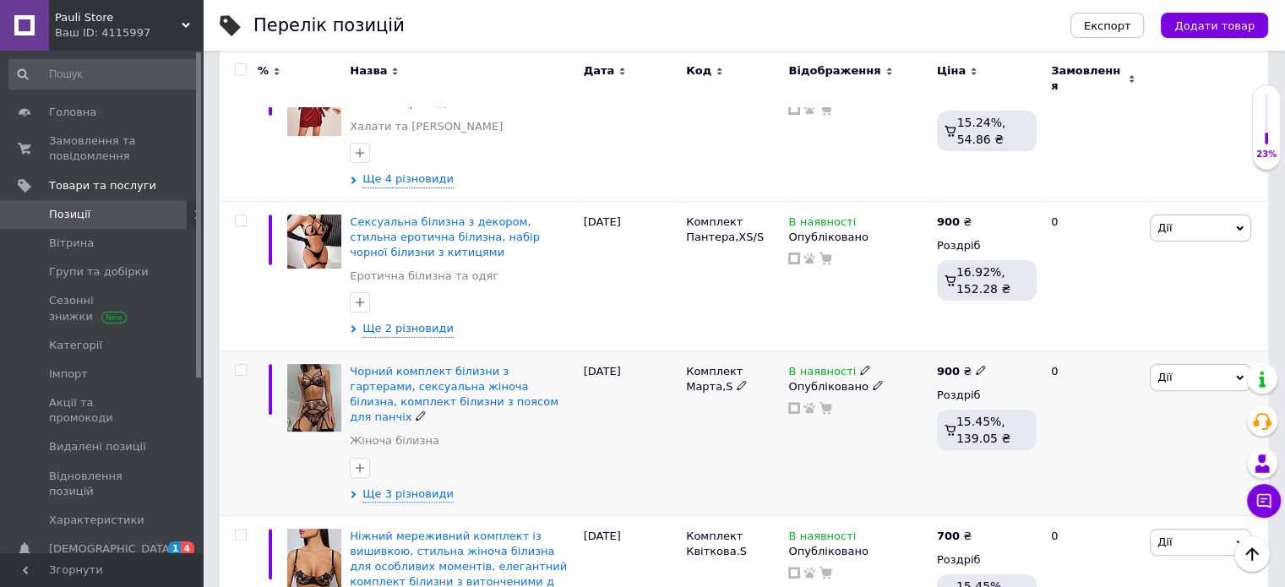
scroll to position [591, 0]
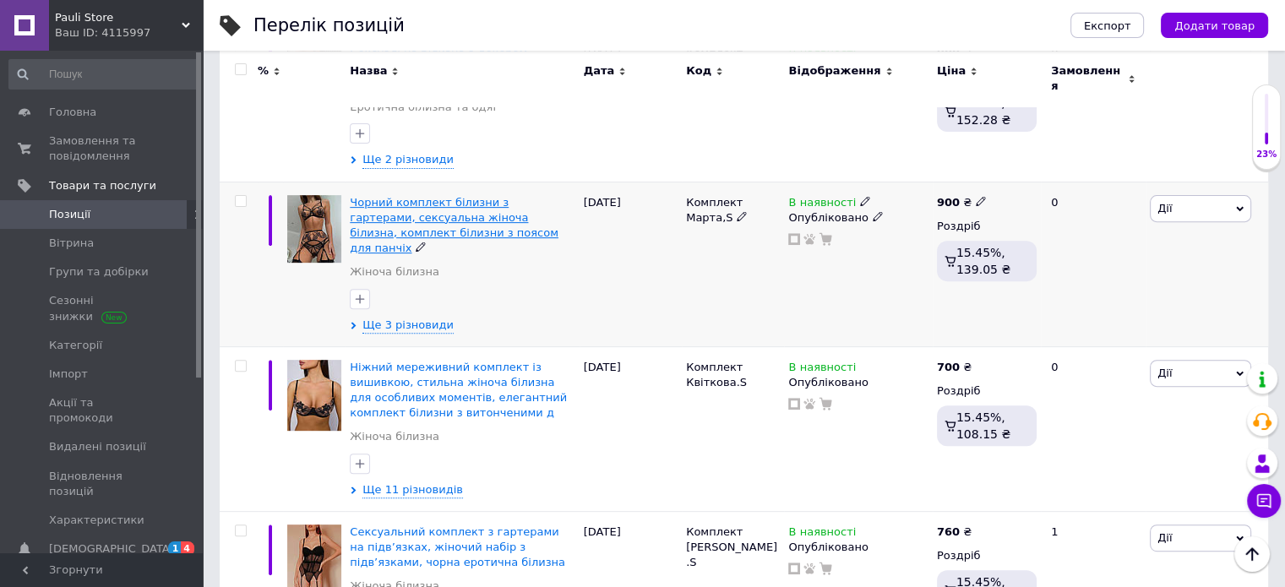
click at [438, 196] on span "Чорний комплект білизни з гартерами, сексуальна жіноча білизна, комплект білизн…" at bounding box center [454, 225] width 209 height 59
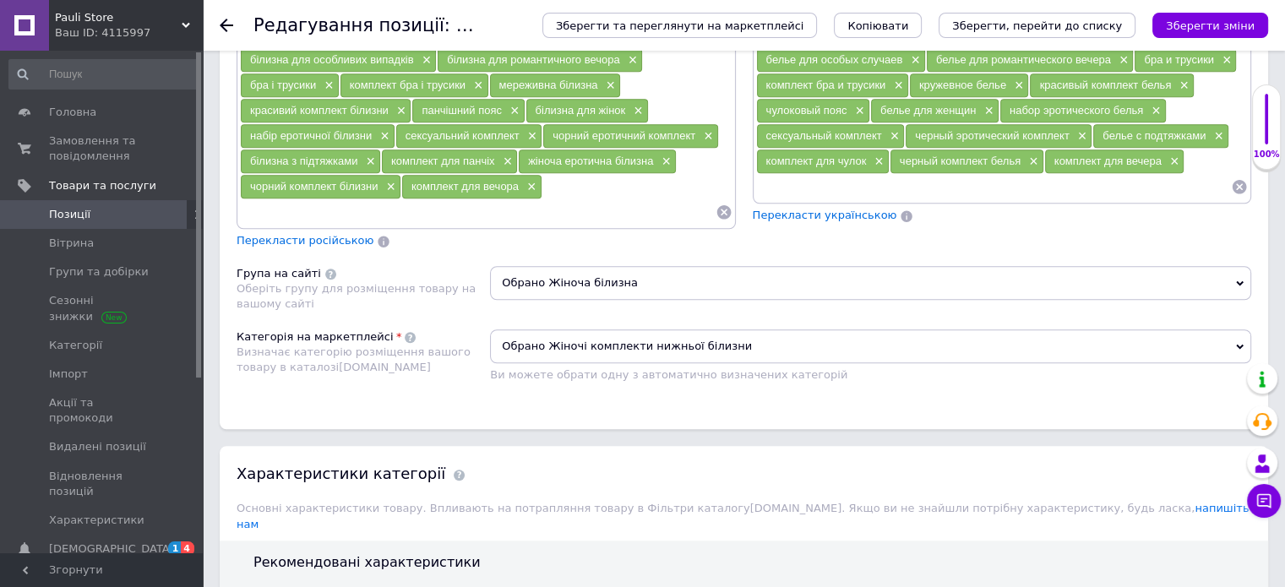
scroll to position [1267, 0]
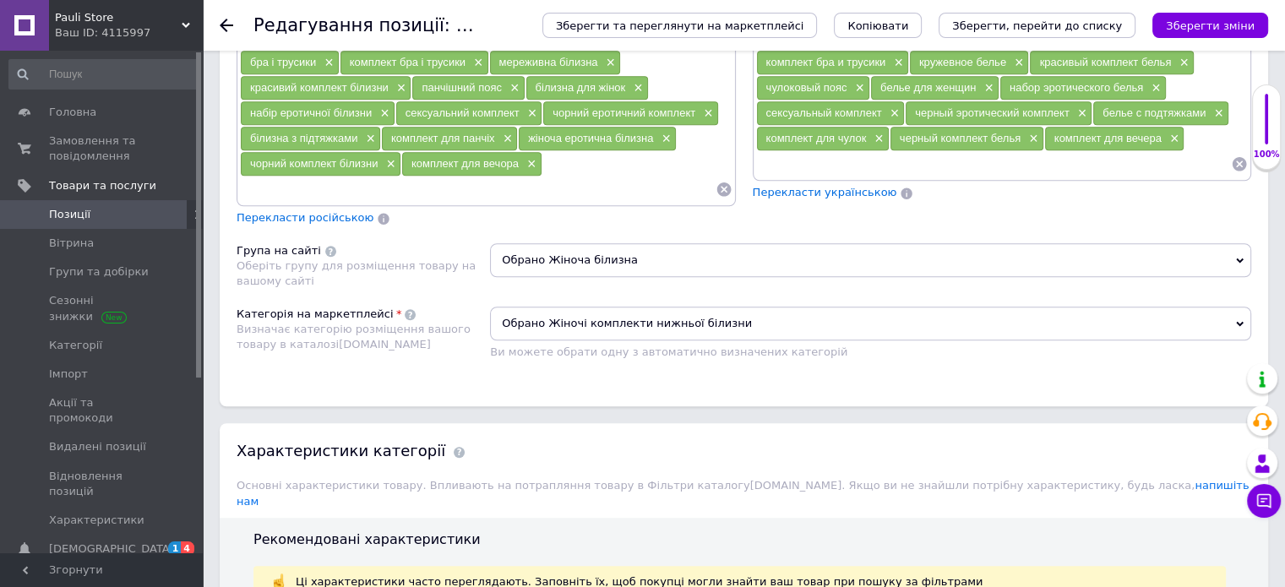
click at [588, 246] on span "Обрано Жіноча білизна" at bounding box center [870, 260] width 761 height 34
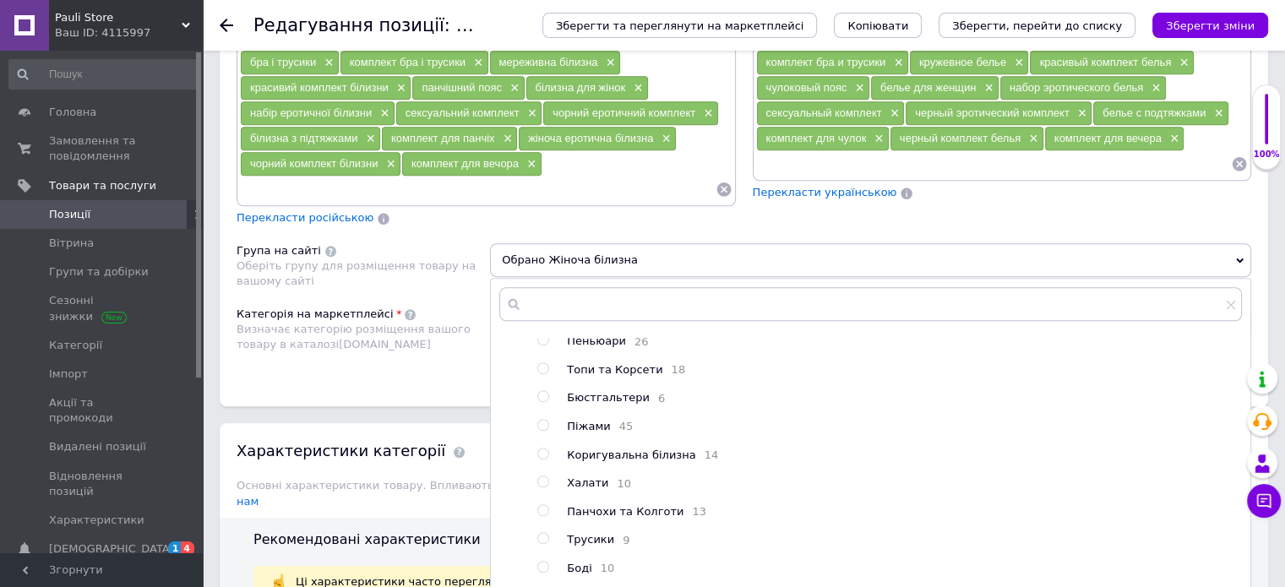
scroll to position [300, 0]
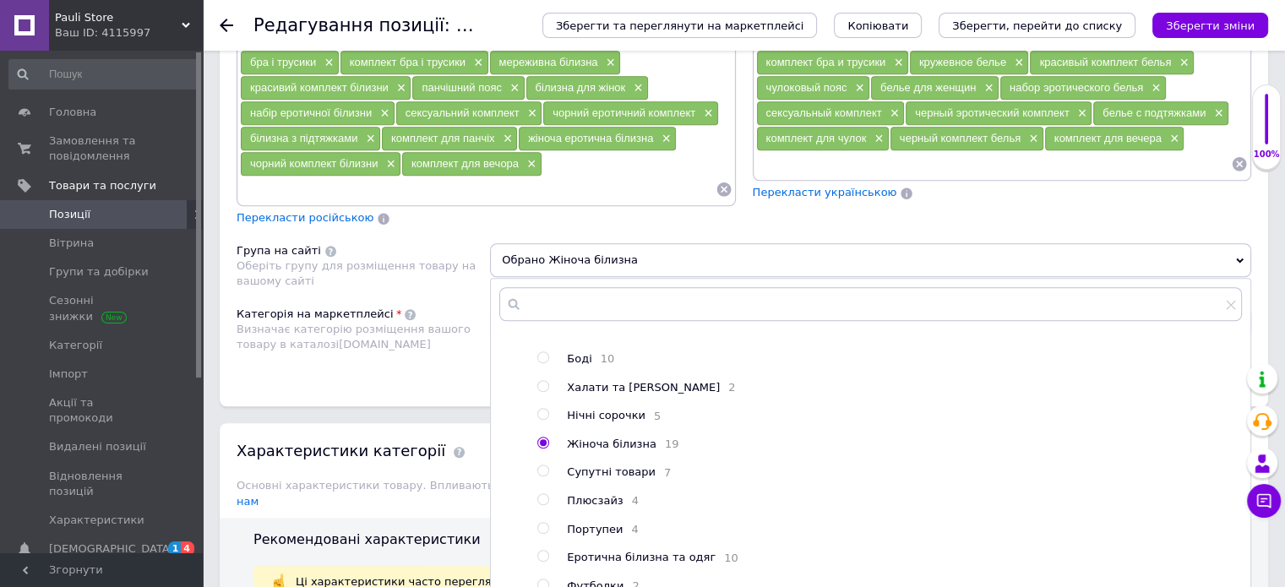
click at [449, 351] on div "Категорія на маркетплейсі Визначає категорію розміщення вашого товару в каталоз…" at bounding box center [363, 340] width 253 height 66
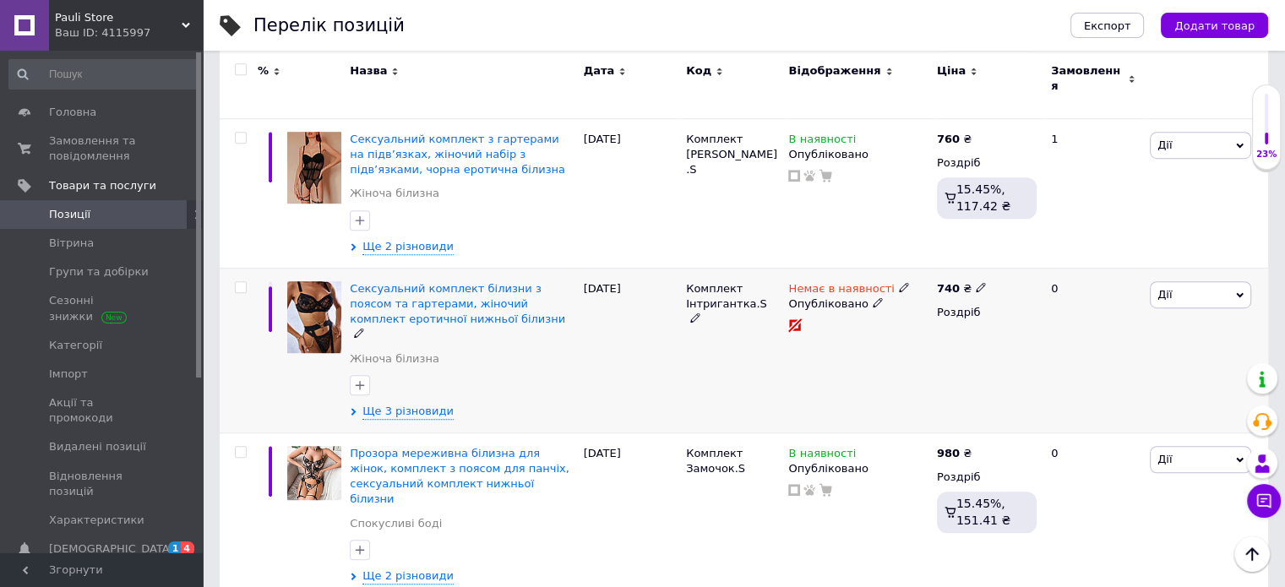
scroll to position [1014, 0]
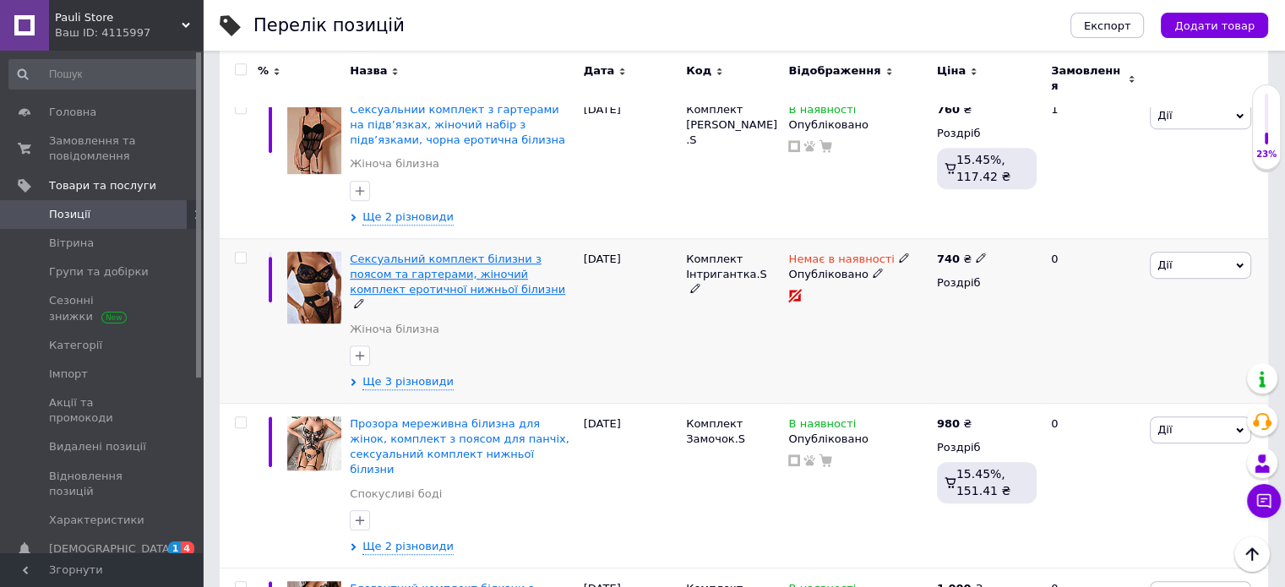
click at [453, 253] on span "Сексуальний комплект білизни з поясом та гартерами, жіночий комплект еротичної …" at bounding box center [457, 274] width 215 height 43
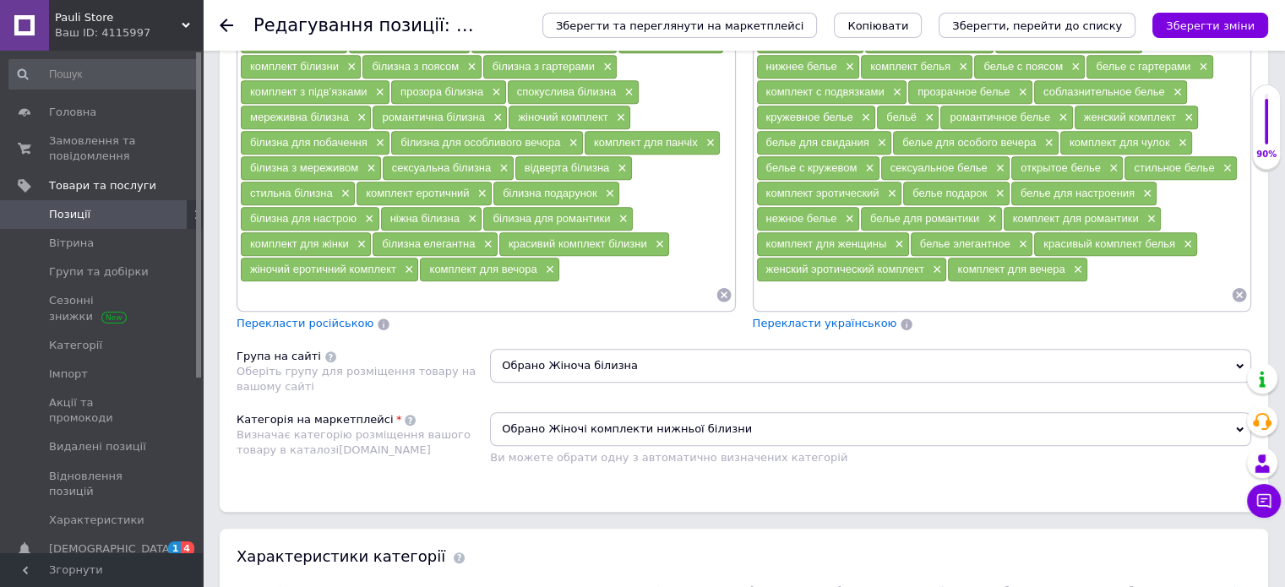
scroll to position [1352, 0]
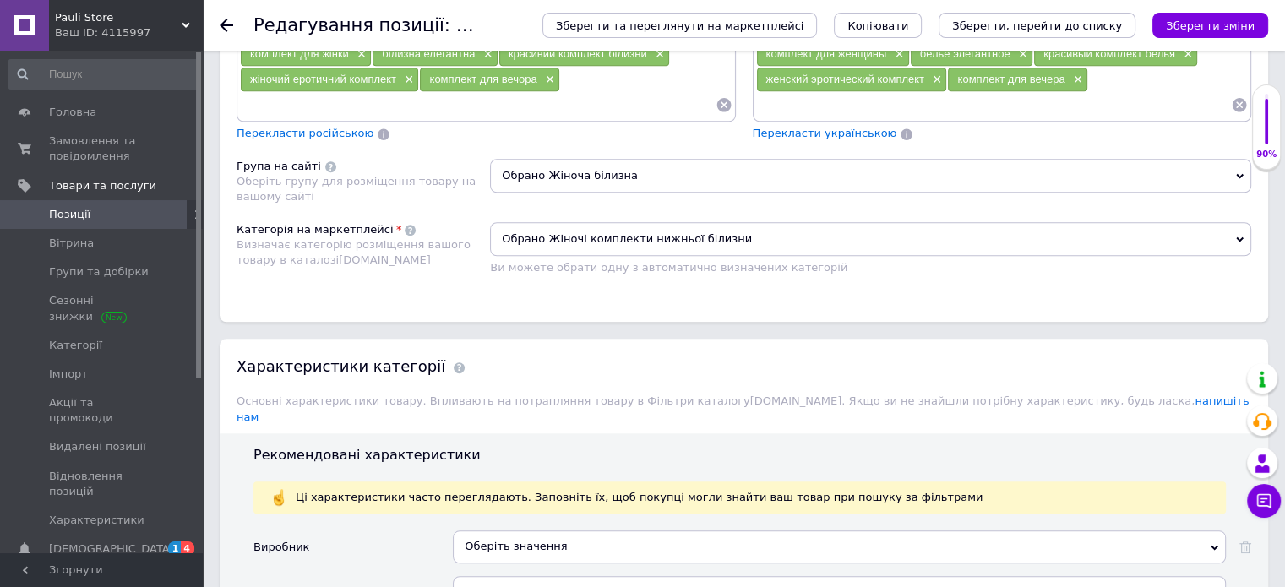
click at [634, 162] on span "Обрано Жіноча білизна" at bounding box center [870, 176] width 761 height 34
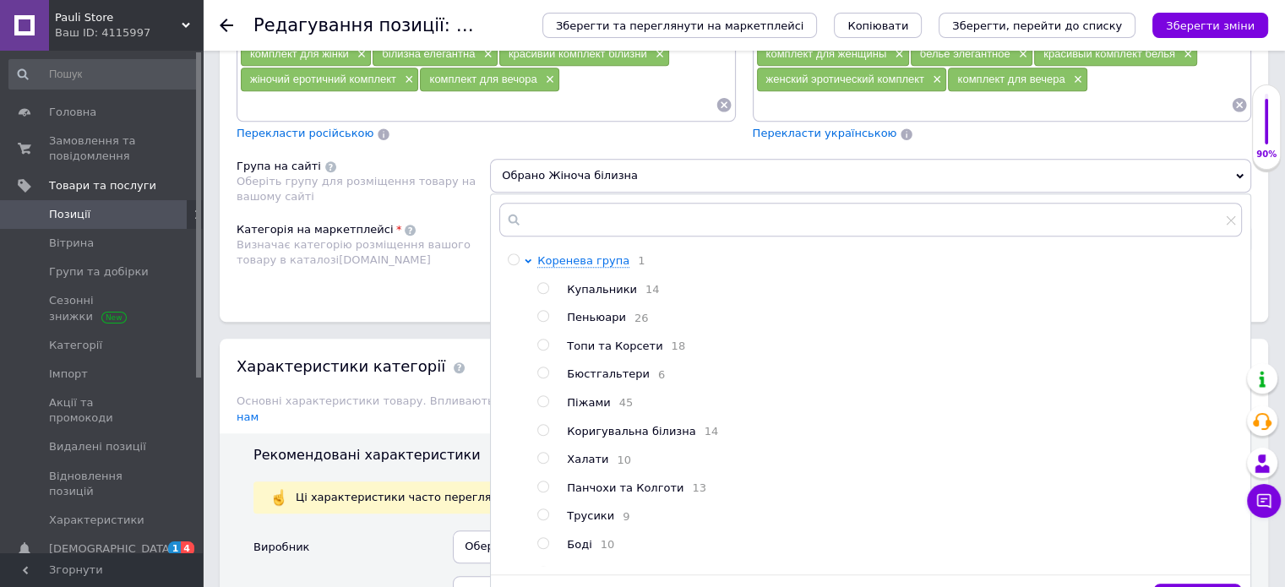
click at [432, 276] on div "Категорія на маркетплейсі Визначає категорію розміщення вашого товару в каталоз…" at bounding box center [363, 255] width 253 height 66
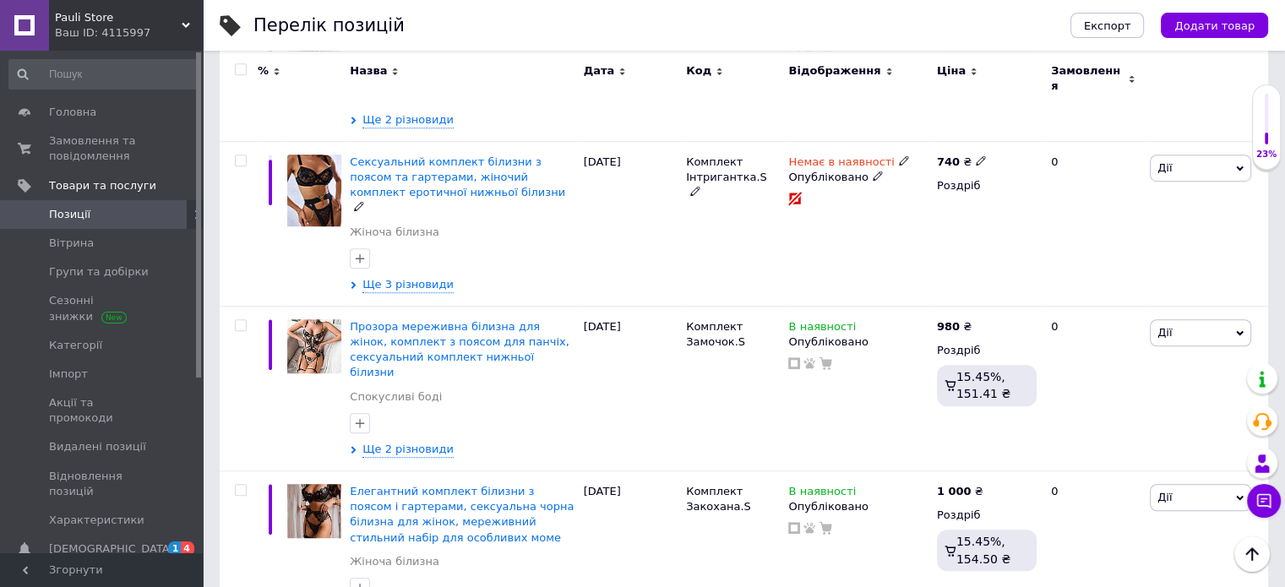
scroll to position [1183, 0]
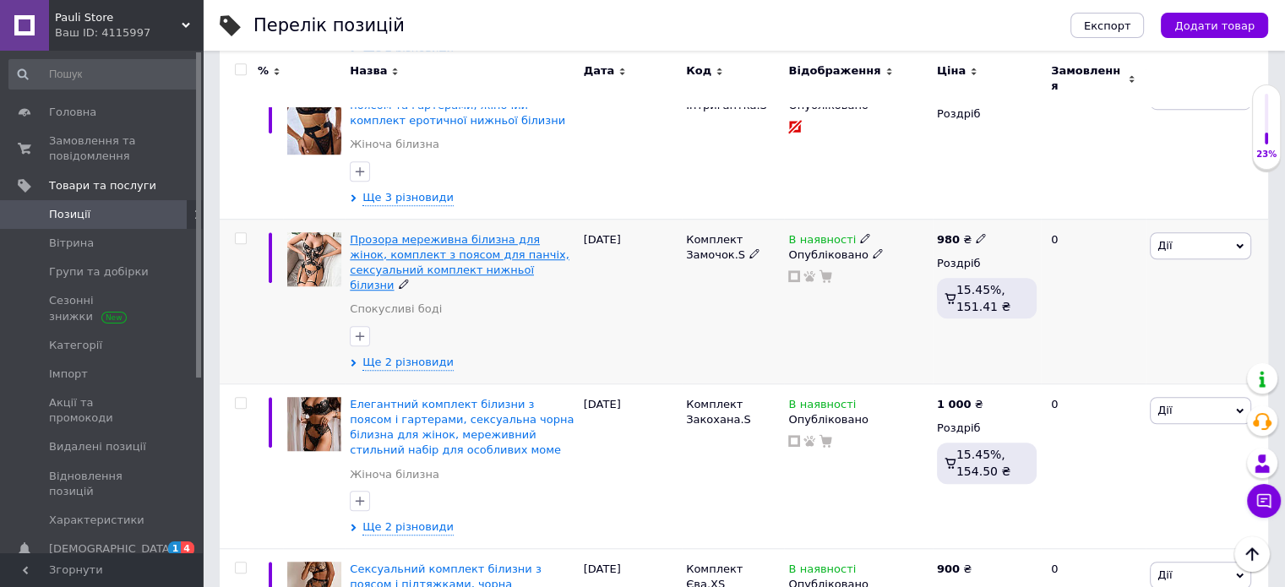
click at [414, 233] on span "Прозора мереживна білизна для жінок, комплект з поясом для панчіх, сексуальний …" at bounding box center [460, 262] width 220 height 59
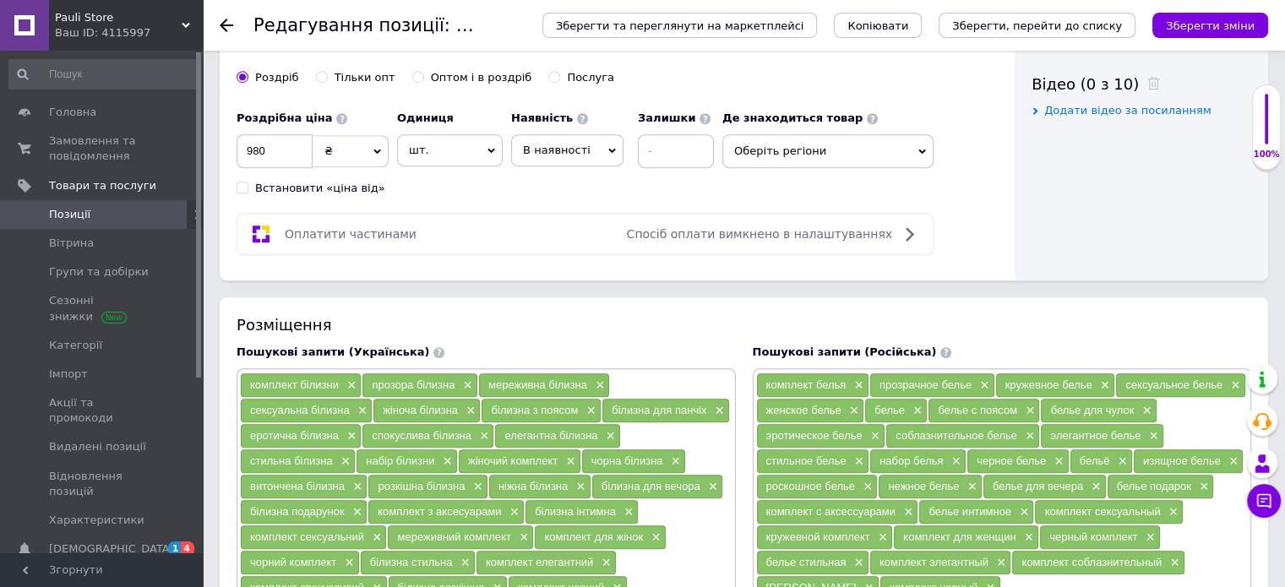
scroll to position [929, 0]
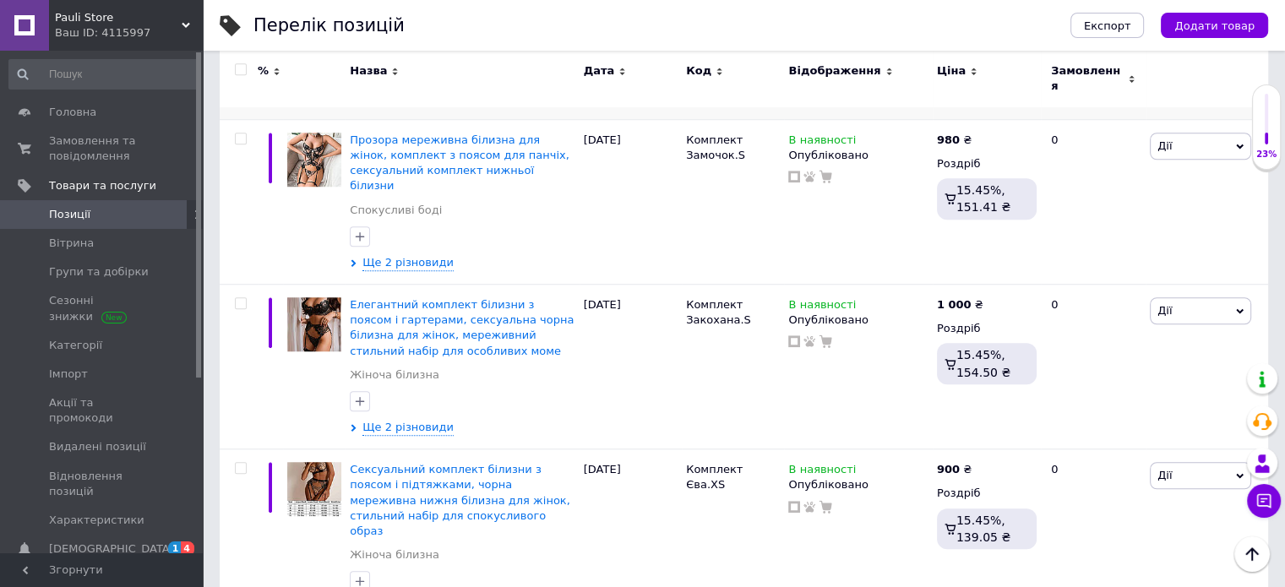
scroll to position [1352, 0]
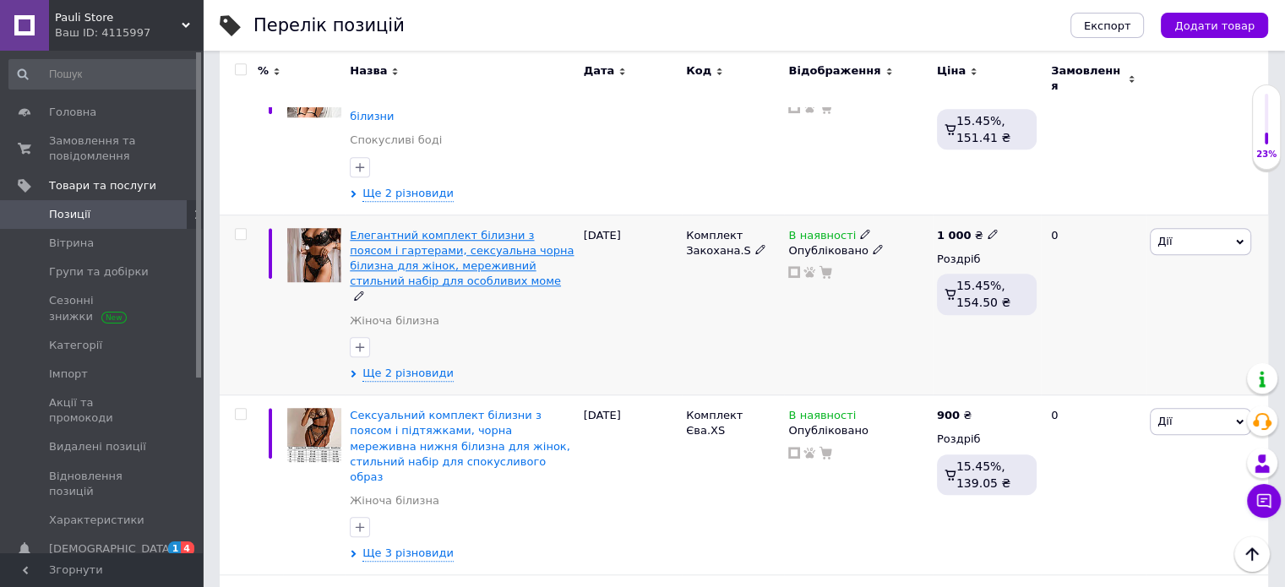
click at [425, 229] on span "Елегантний комплект білизни з поясом і гартерами, сексуальна чорна білизна для …" at bounding box center [462, 258] width 224 height 59
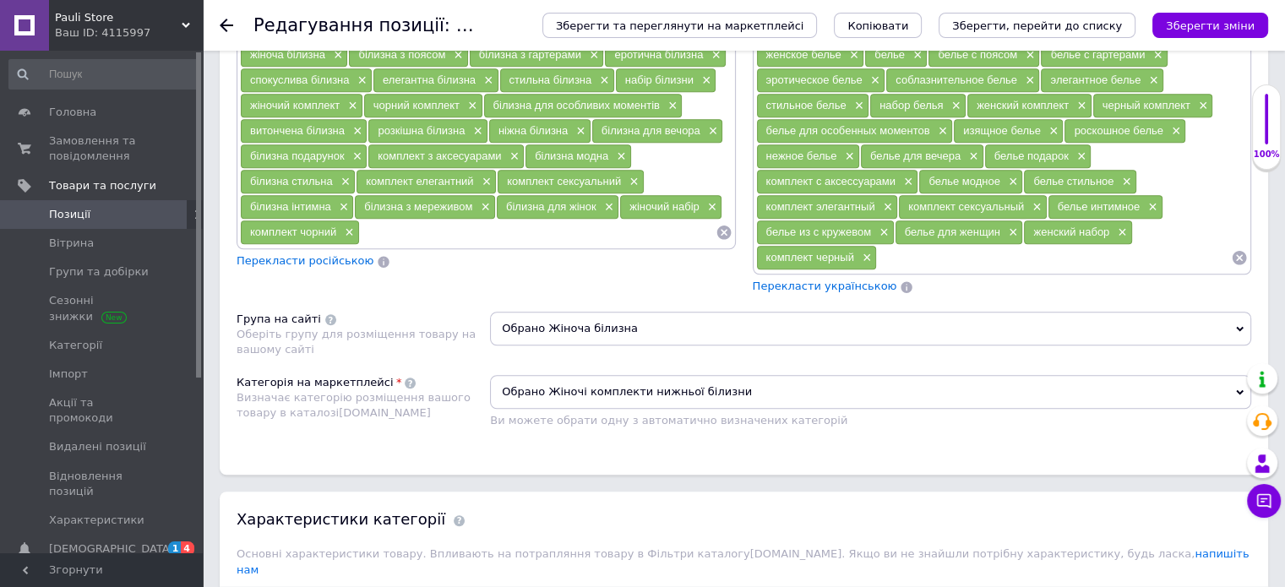
scroll to position [1183, 0]
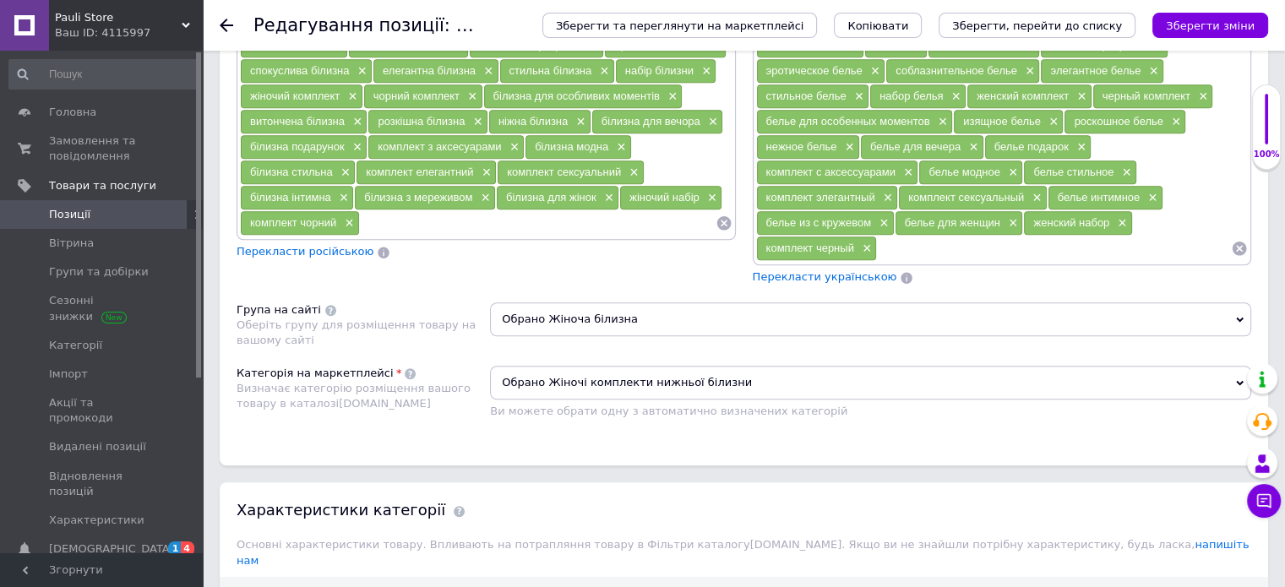
click at [635, 310] on span "Обрано Жіноча білизна" at bounding box center [870, 319] width 761 height 34
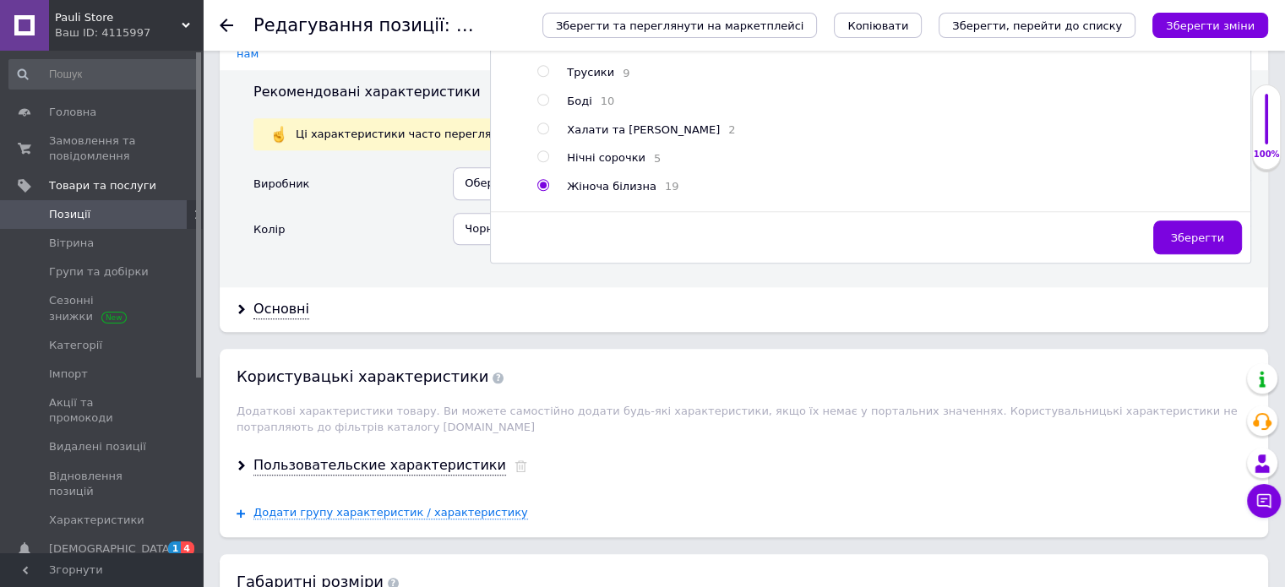
scroll to position [253, 0]
click at [543, 131] on input "radio" at bounding box center [542, 125] width 11 height 11
radio input "true"
radio input "false"
click at [1186, 231] on span "Зберегти" at bounding box center [1197, 237] width 53 height 13
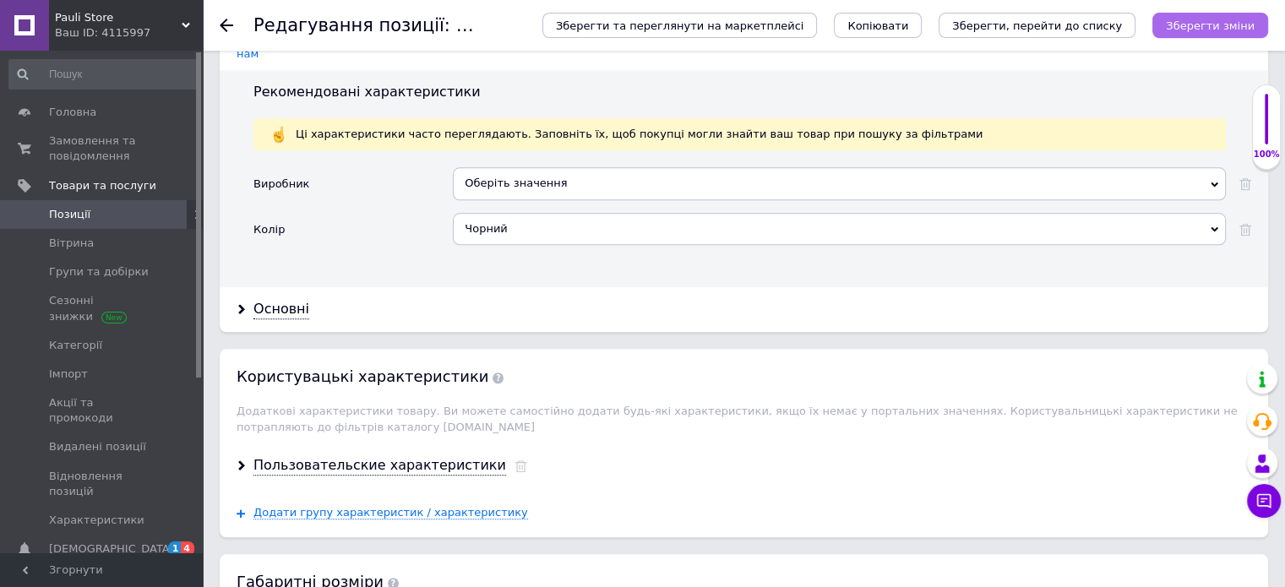
click at [1205, 26] on icon "Зберегти зміни" at bounding box center [1210, 25] width 89 height 13
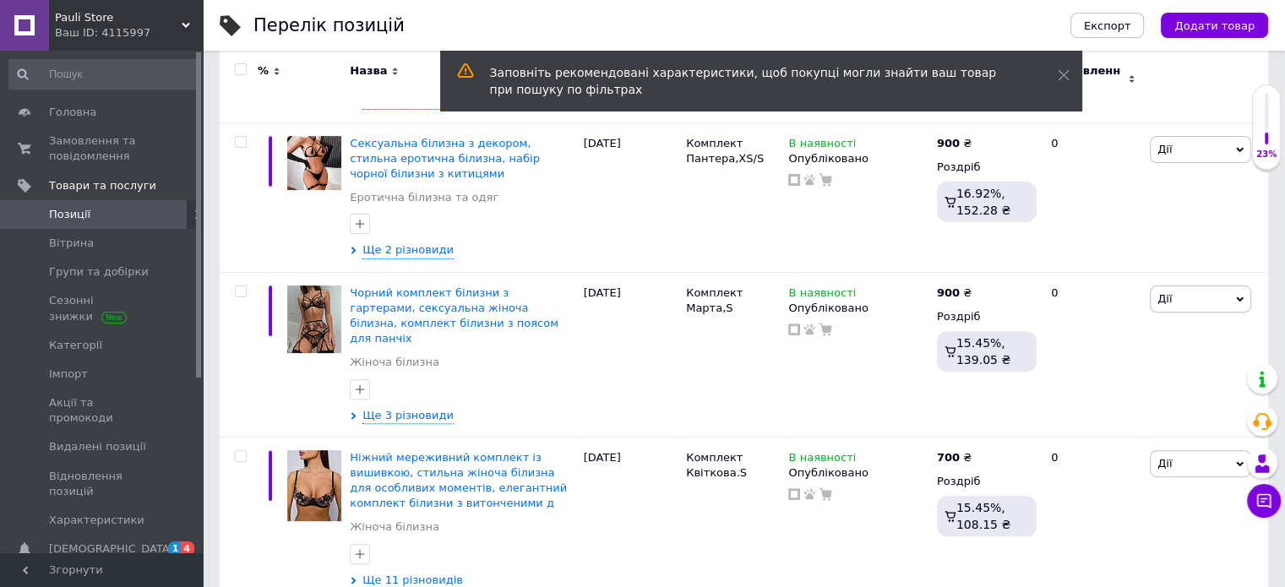
scroll to position [507, 0]
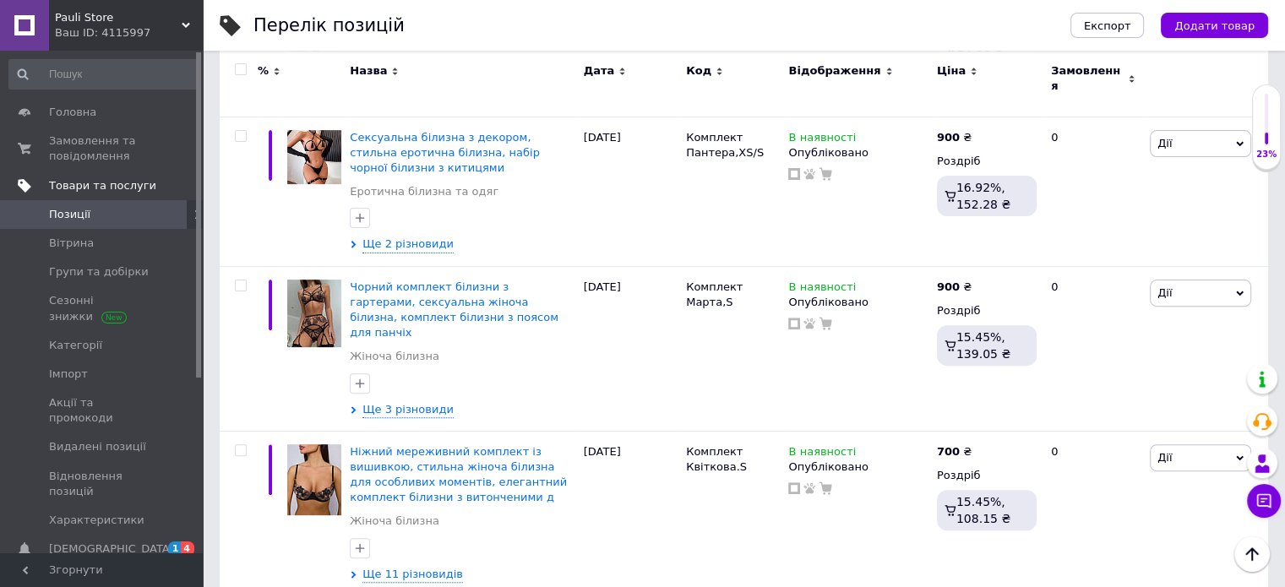
click at [122, 185] on span "Товари та послуги" at bounding box center [102, 185] width 107 height 15
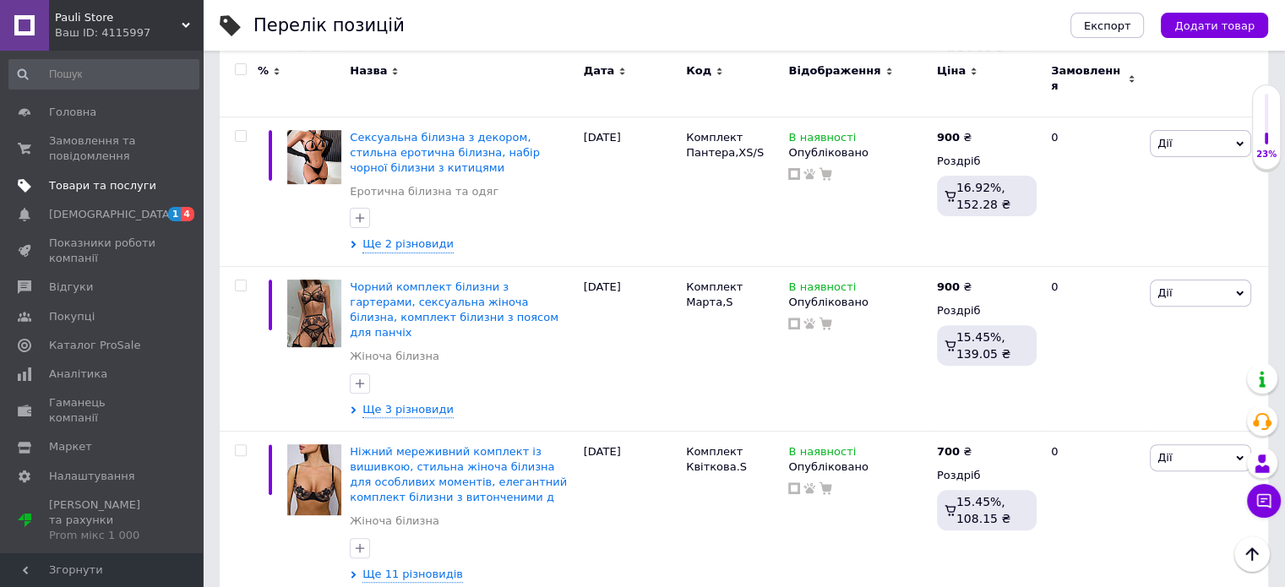
click at [108, 182] on span "Товари та послуги" at bounding box center [102, 185] width 107 height 15
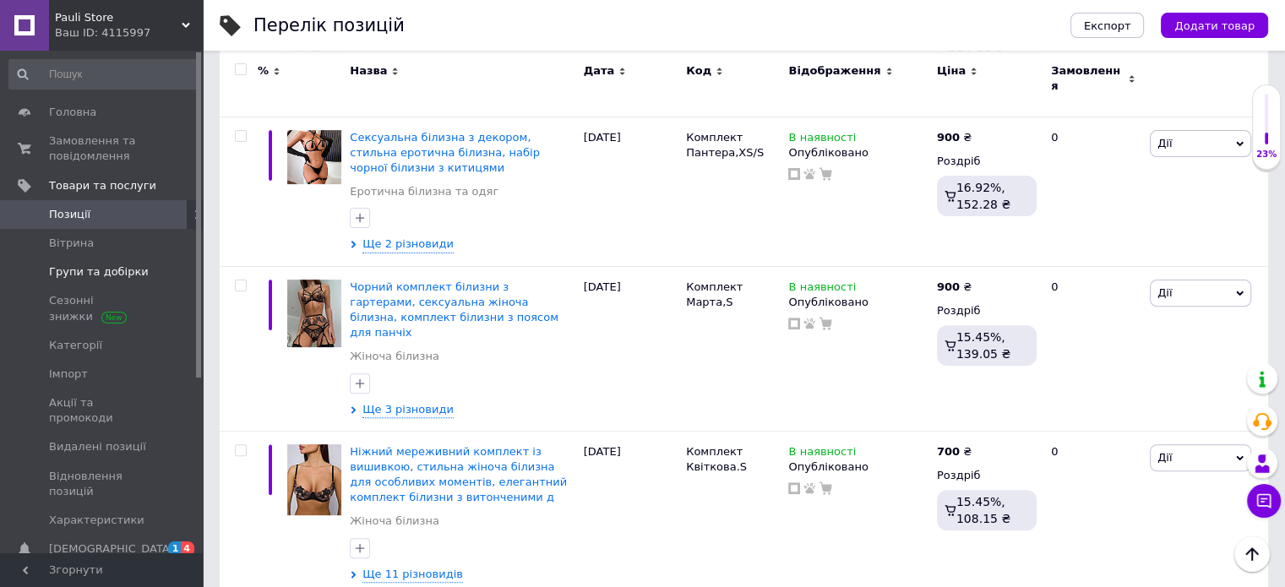
click at [90, 268] on span "Групи та добірки" at bounding box center [99, 271] width 100 height 15
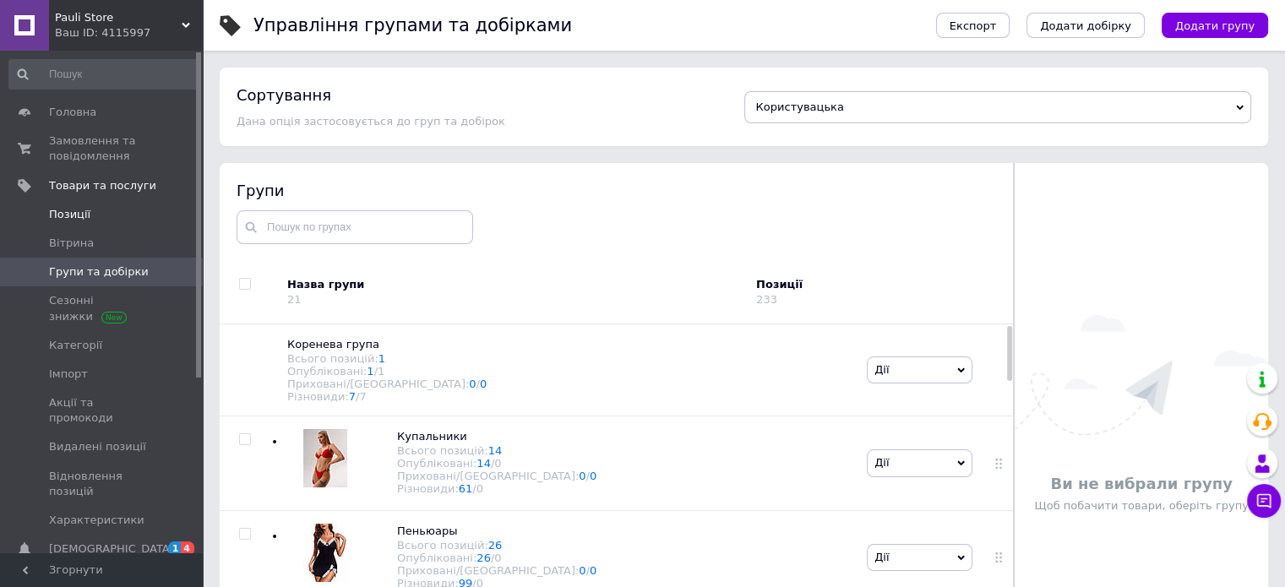
click at [95, 212] on span "Позиції" at bounding box center [102, 214] width 107 height 15
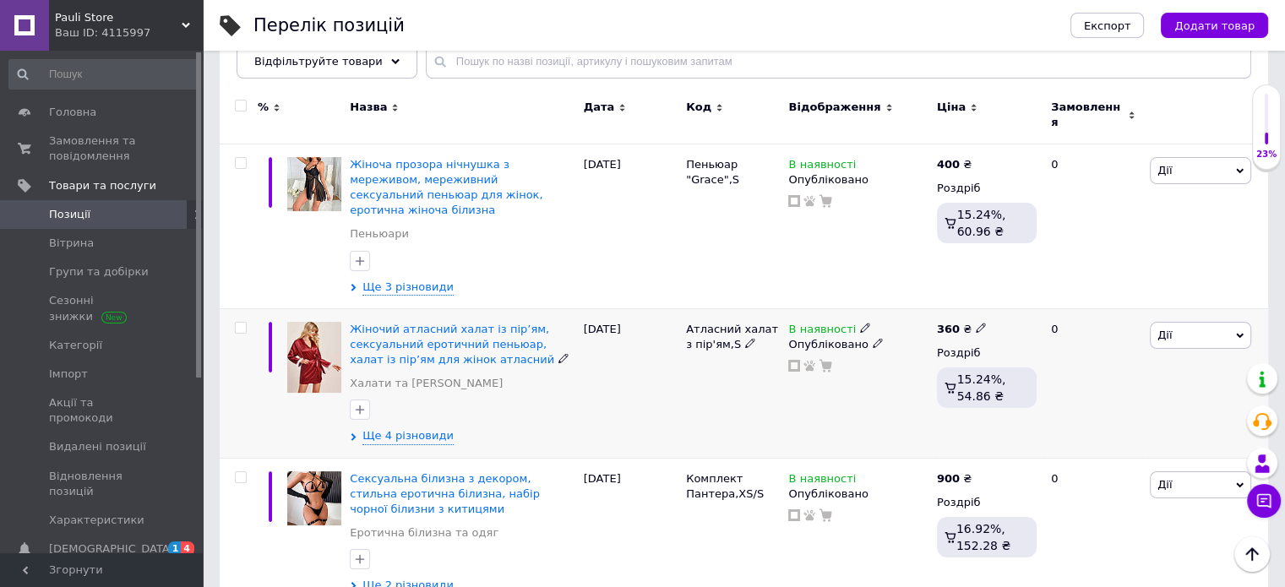
scroll to position [84, 0]
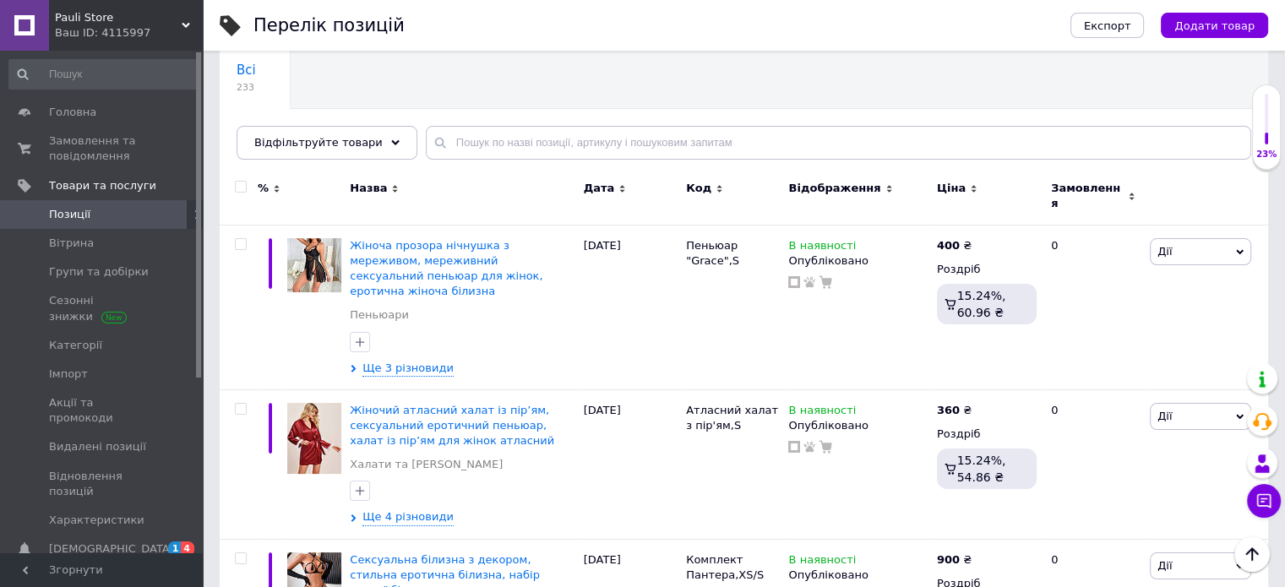
click at [186, 19] on div "Pauli Store Ваш ID: 4115997" at bounding box center [126, 25] width 154 height 51
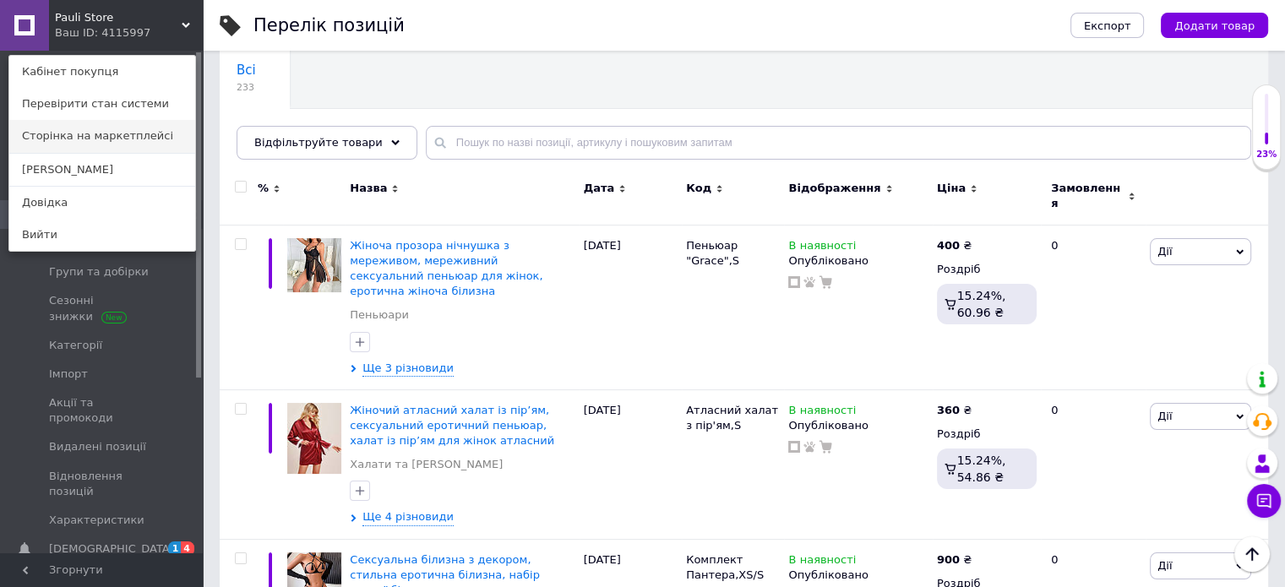
click at [145, 132] on link "Сторінка на маркетплейсі" at bounding box center [102, 136] width 186 height 32
